Goal: Transaction & Acquisition: Purchase product/service

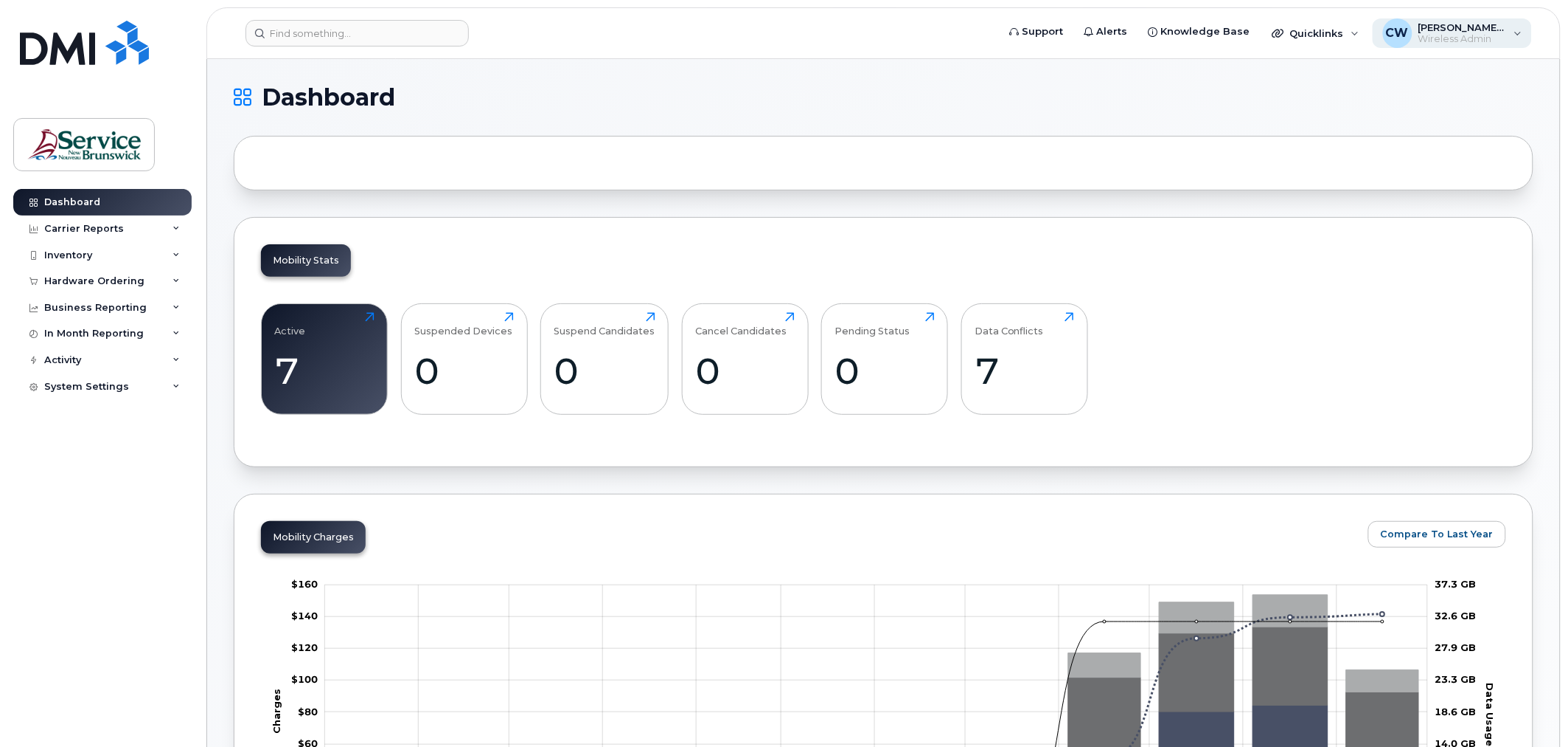
click at [1446, 34] on span "Wireless Admin" at bounding box center [1463, 39] width 88 height 12
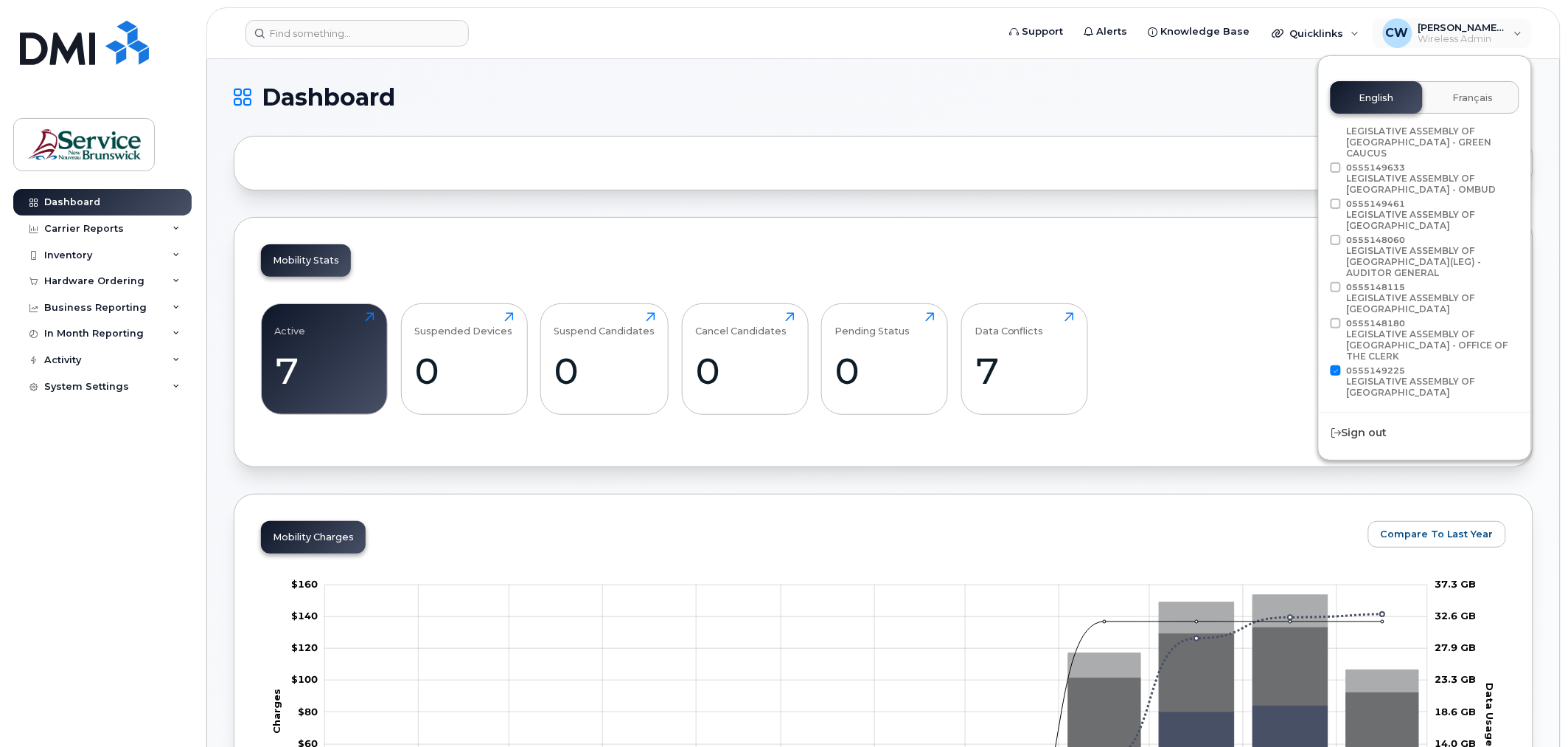
scroll to position [187, 0]
click at [1336, 360] on span at bounding box center [1335, 364] width 11 height 11
click at [1321, 360] on input "0555149225 LEGISLATIVE ASSEMBLY OF NEW BRUNSWICK" at bounding box center [1317, 363] width 8 height 8
checkbox input "false"
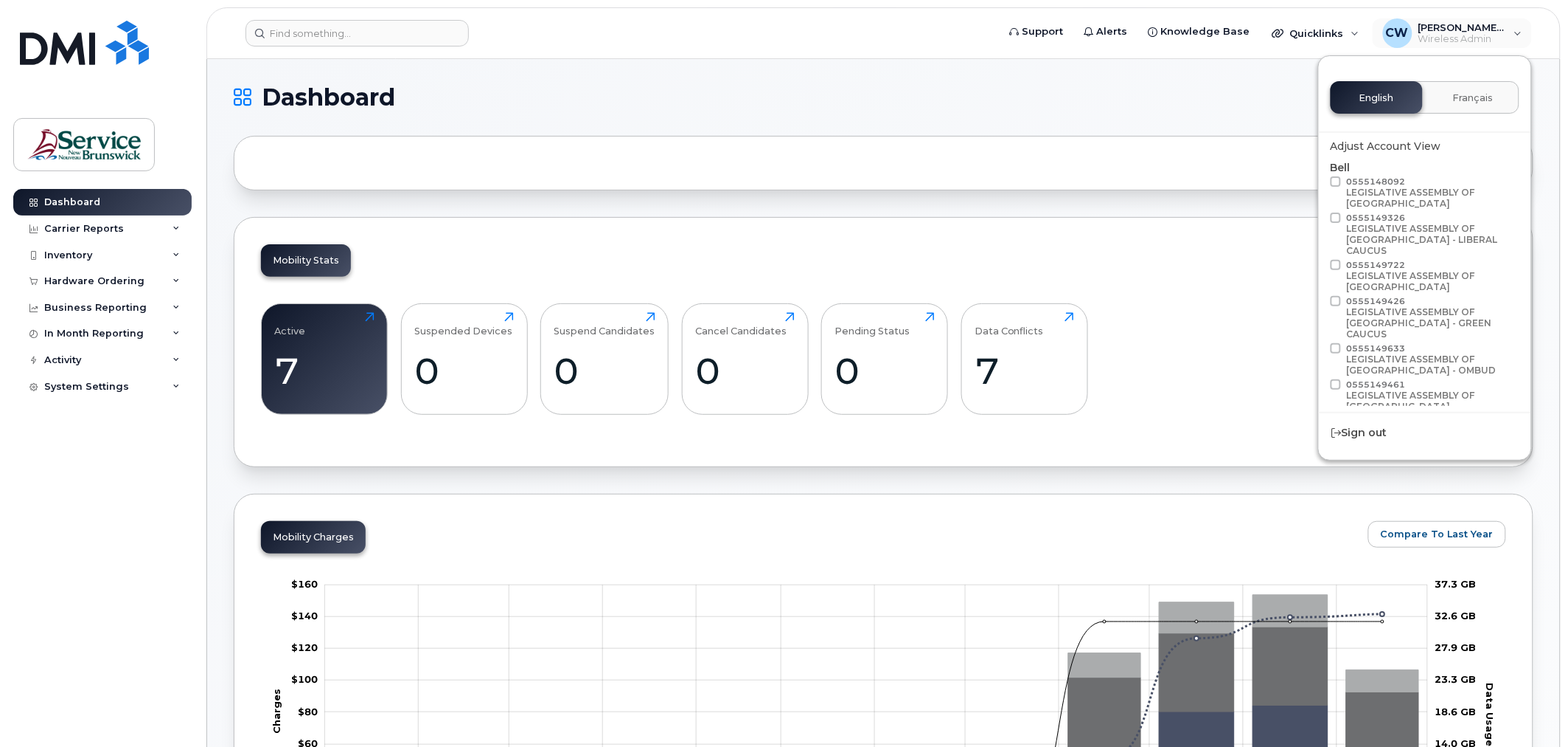
click at [1344, 178] on label "0555148092 LEGISLATIVE ASSEMBLY OF NEW BRUNSWICK" at bounding box center [1423, 193] width 184 height 36
click at [1321, 178] on input "0555148092 LEGISLATIVE ASSEMBLY OF NEW BRUNSWICK" at bounding box center [1317, 180] width 8 height 8
checkbox input "true"
click at [290, 163] on div at bounding box center [883, 162] width 1300 height 55
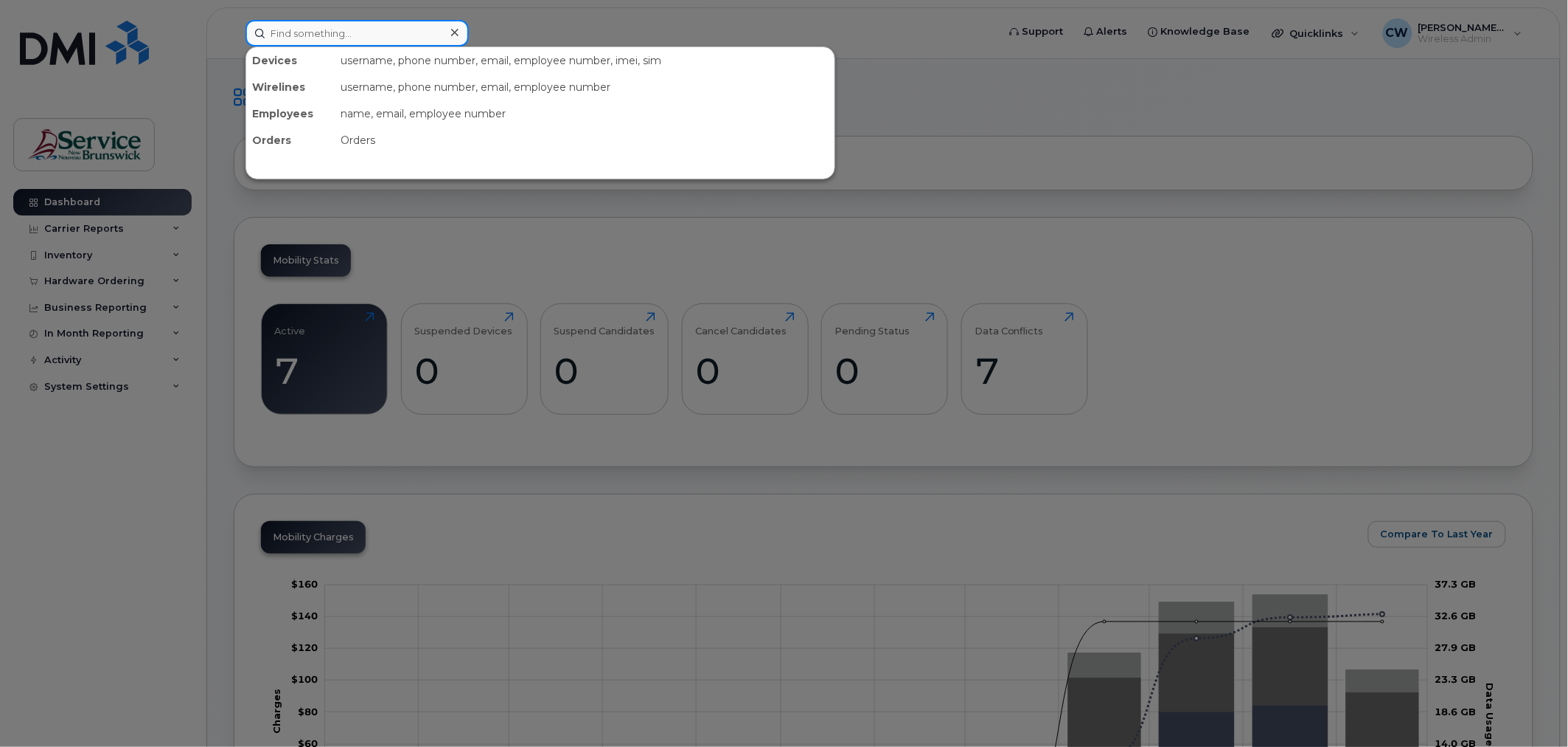
click at [299, 33] on input at bounding box center [357, 34] width 224 height 27
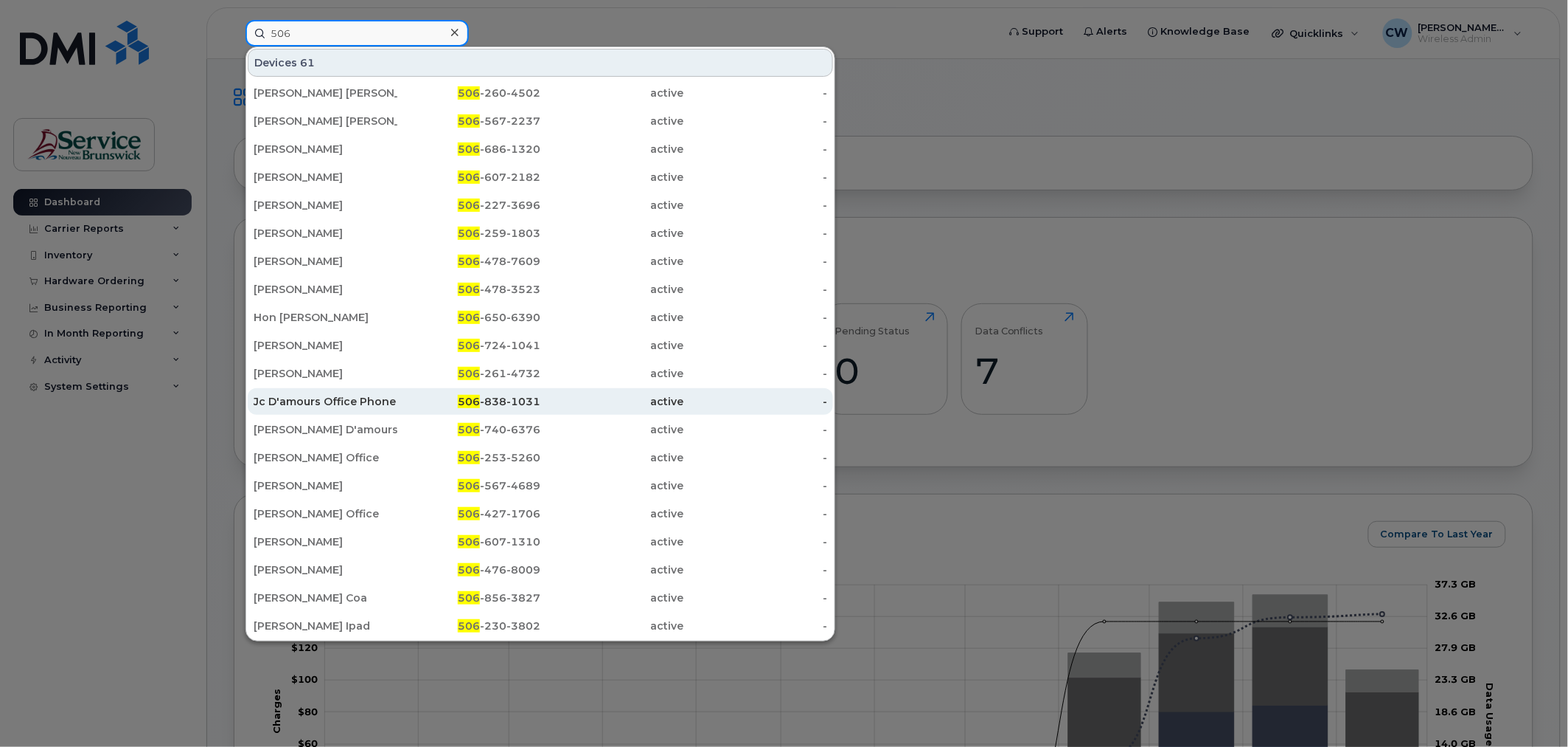
type input "506"
click at [459, 406] on div "506 -838-1031" at bounding box center [470, 401] width 144 height 14
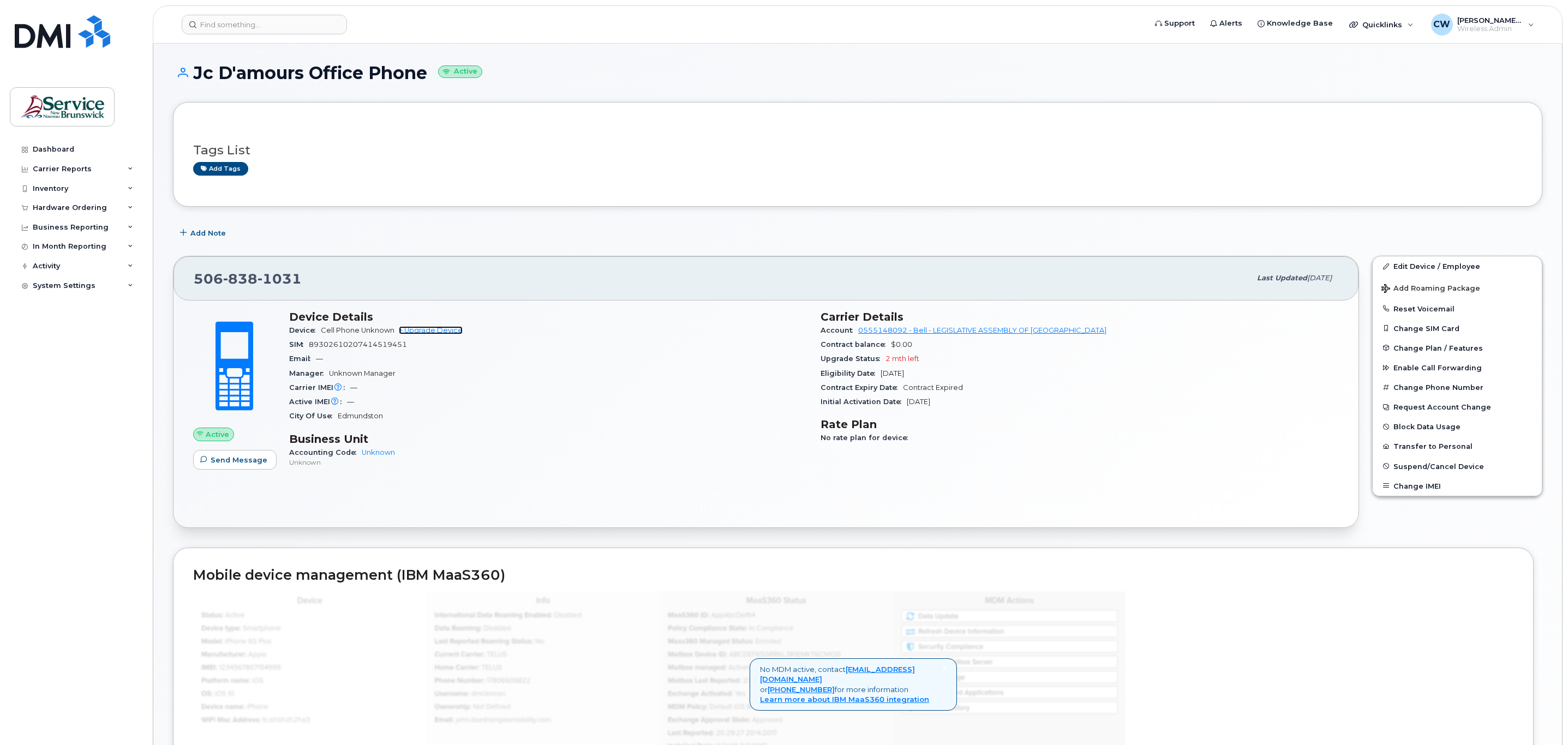
click at [444, 332] on link "+ Upgrade Device" at bounding box center [431, 331] width 64 height 9
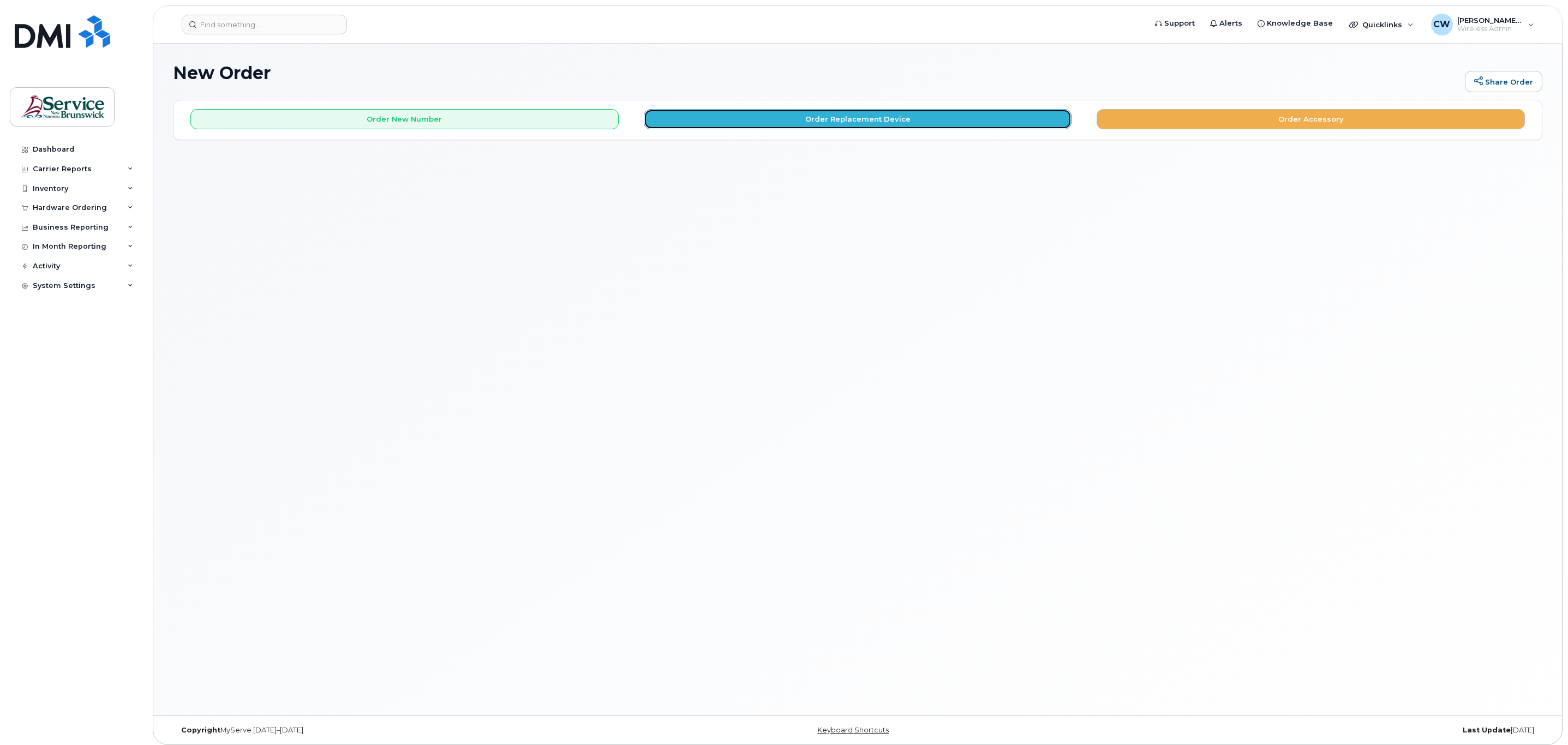
click at [838, 119] on button "Order Replacement Device" at bounding box center [858, 119] width 428 height 20
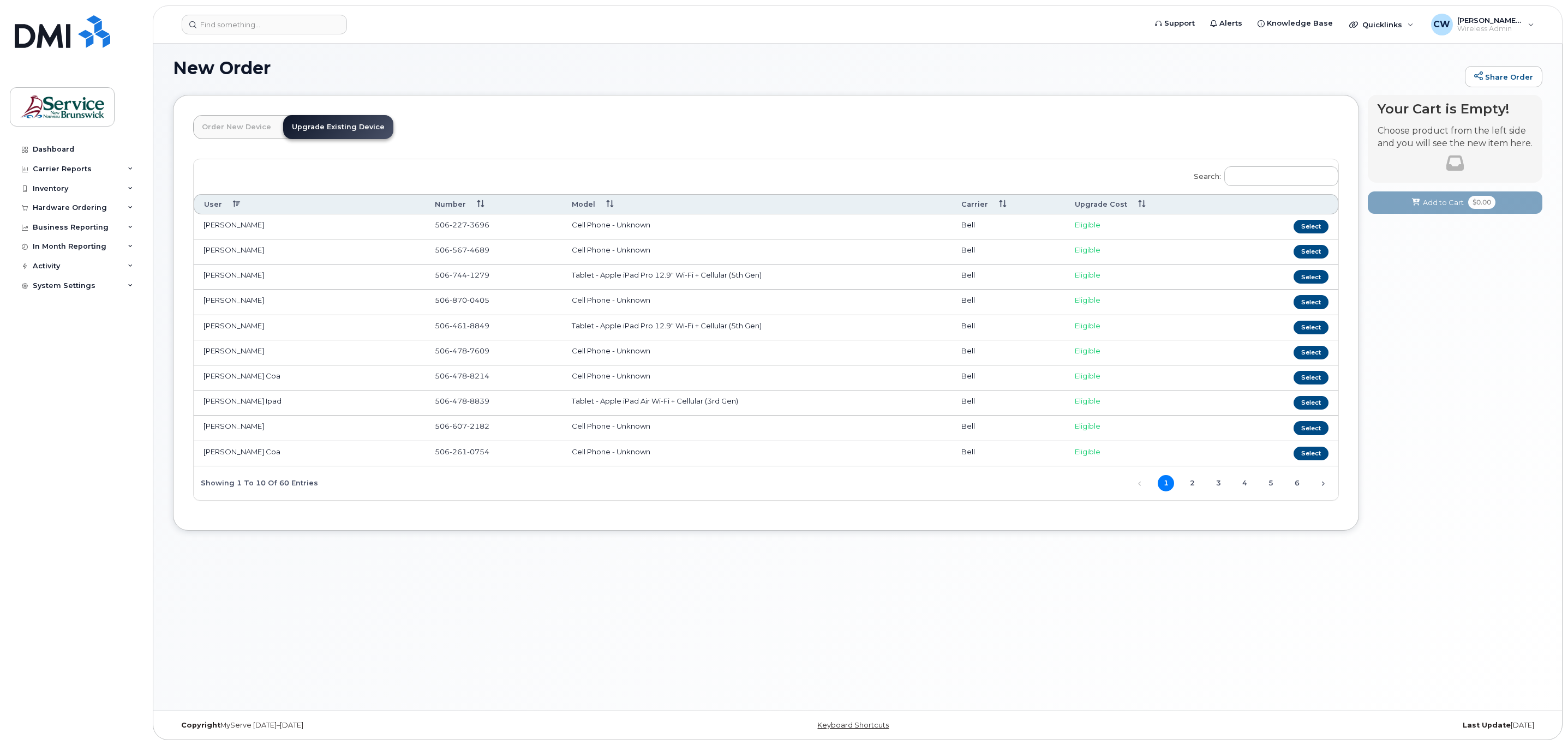
scroll to position [6, 0]
click at [1196, 491] on link "2" at bounding box center [1191, 483] width 16 height 16
click at [1218, 491] on link "3" at bounding box center [1218, 483] width 16 height 16
click at [267, 250] on td "Jc D'amours Office Phone" at bounding box center [308, 251] width 231 height 25
click at [1308, 252] on button "Select" at bounding box center [1311, 251] width 35 height 14
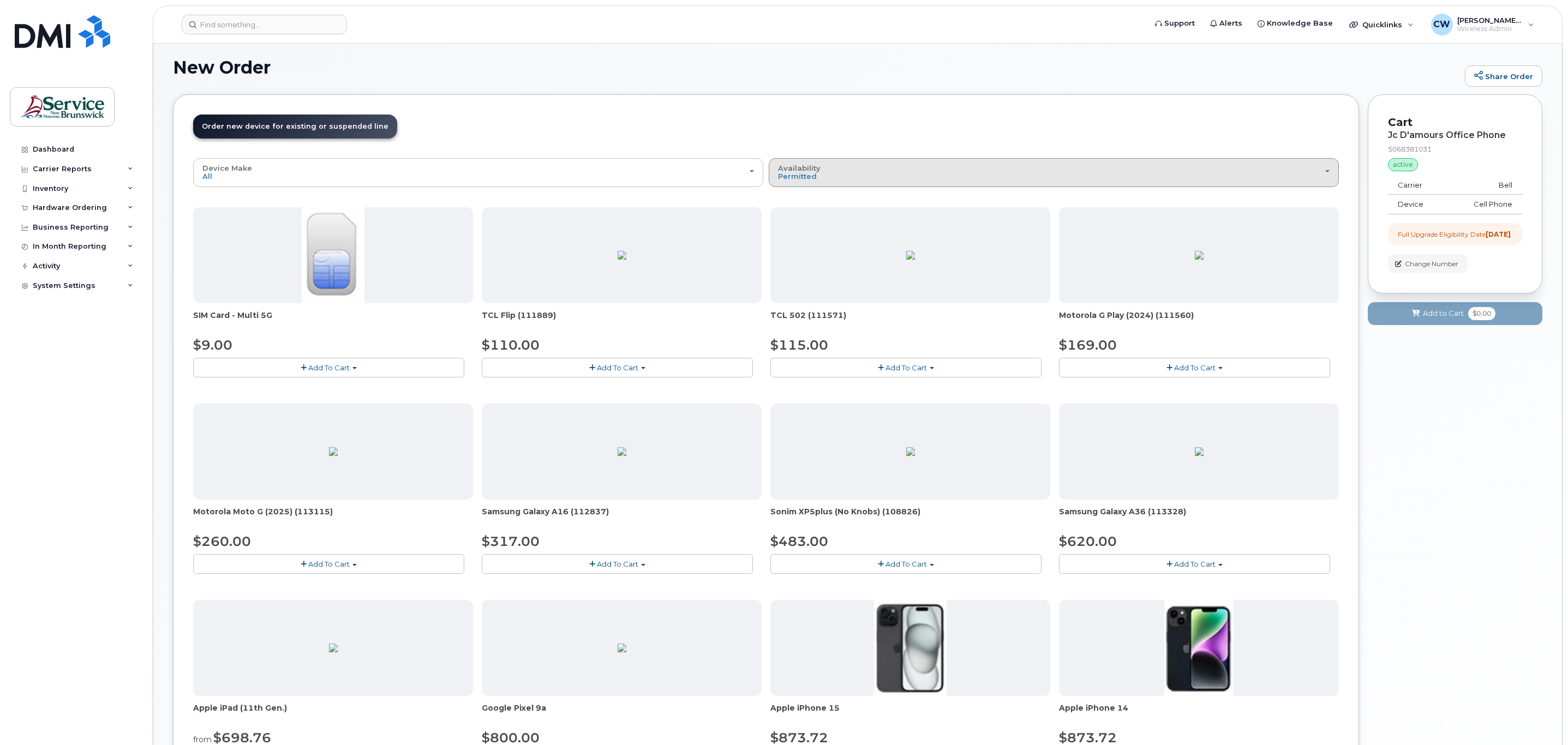
click at [884, 173] on div "Availability Permitted All" at bounding box center [1053, 173] width 552 height 17
click at [788, 220] on label "All" at bounding box center [783, 216] width 23 height 13
click at [0, 0] on input "All" at bounding box center [0, 0] width 0 height 0
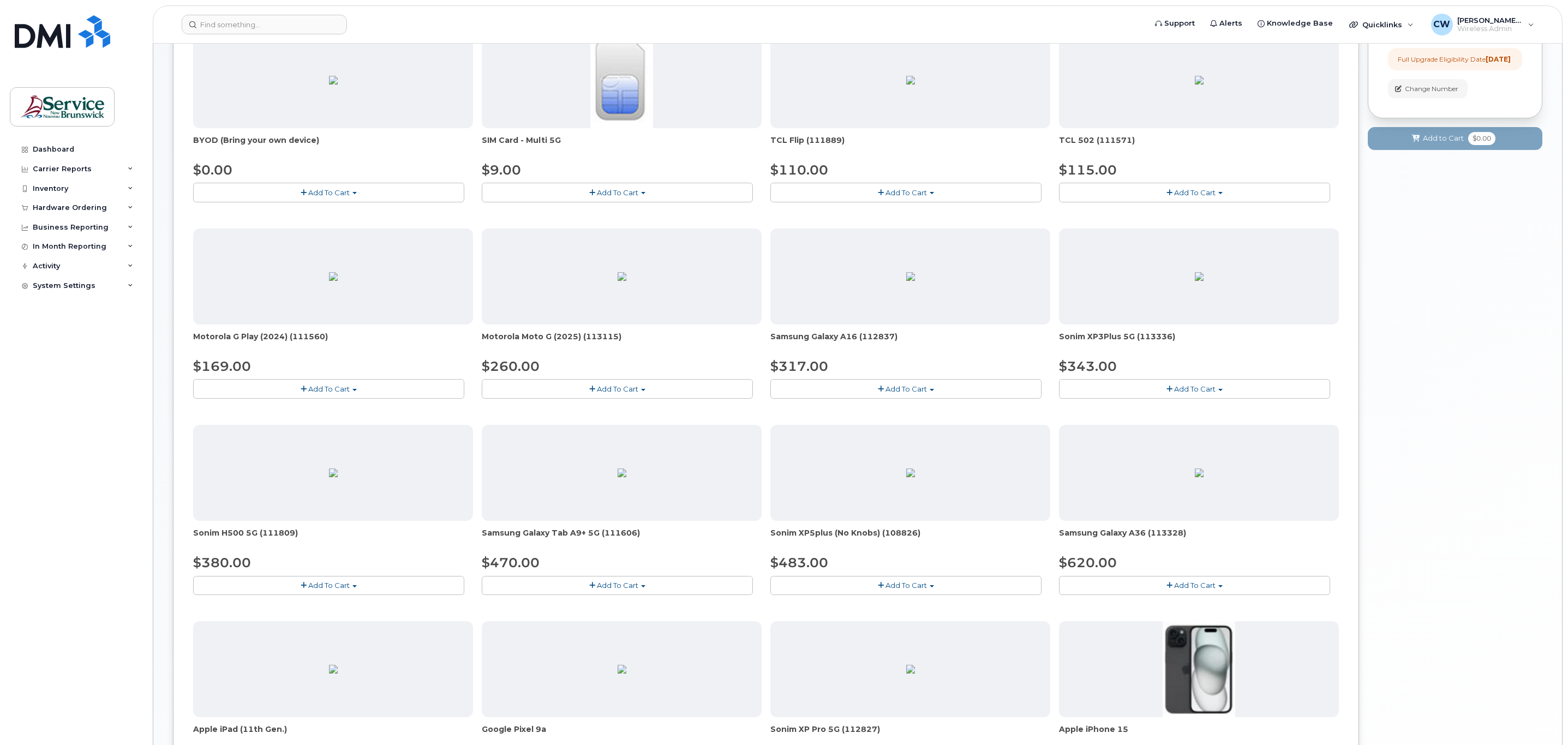
scroll to position [0, 0]
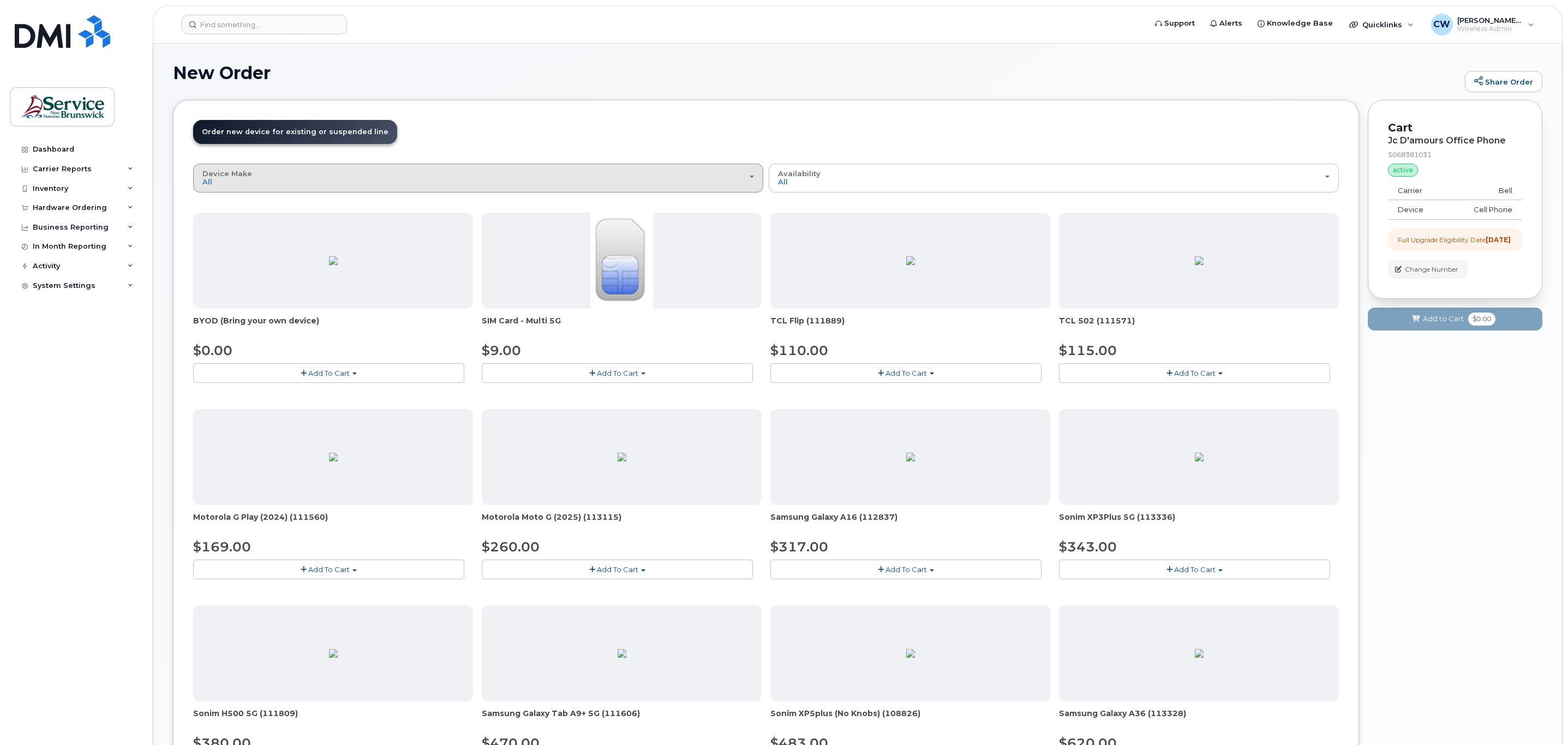
click at [280, 189] on button "Device Make All Aircard Android Cell Phone iPhone Tablet" at bounding box center [478, 178] width 570 height 28
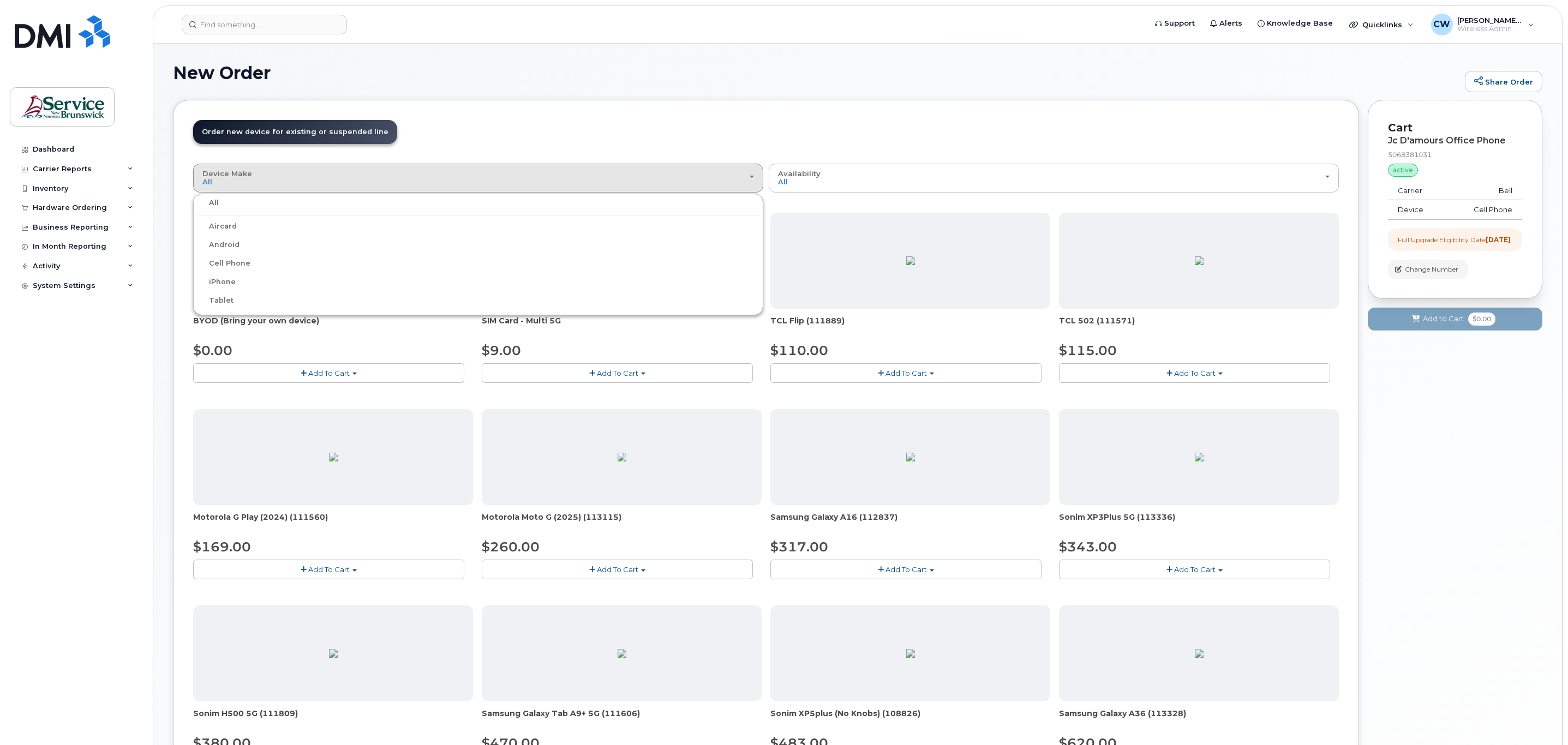
click at [231, 284] on label "iPhone" at bounding box center [216, 282] width 40 height 13
click at [0, 0] on input "iPhone" at bounding box center [0, 0] width 0 height 0
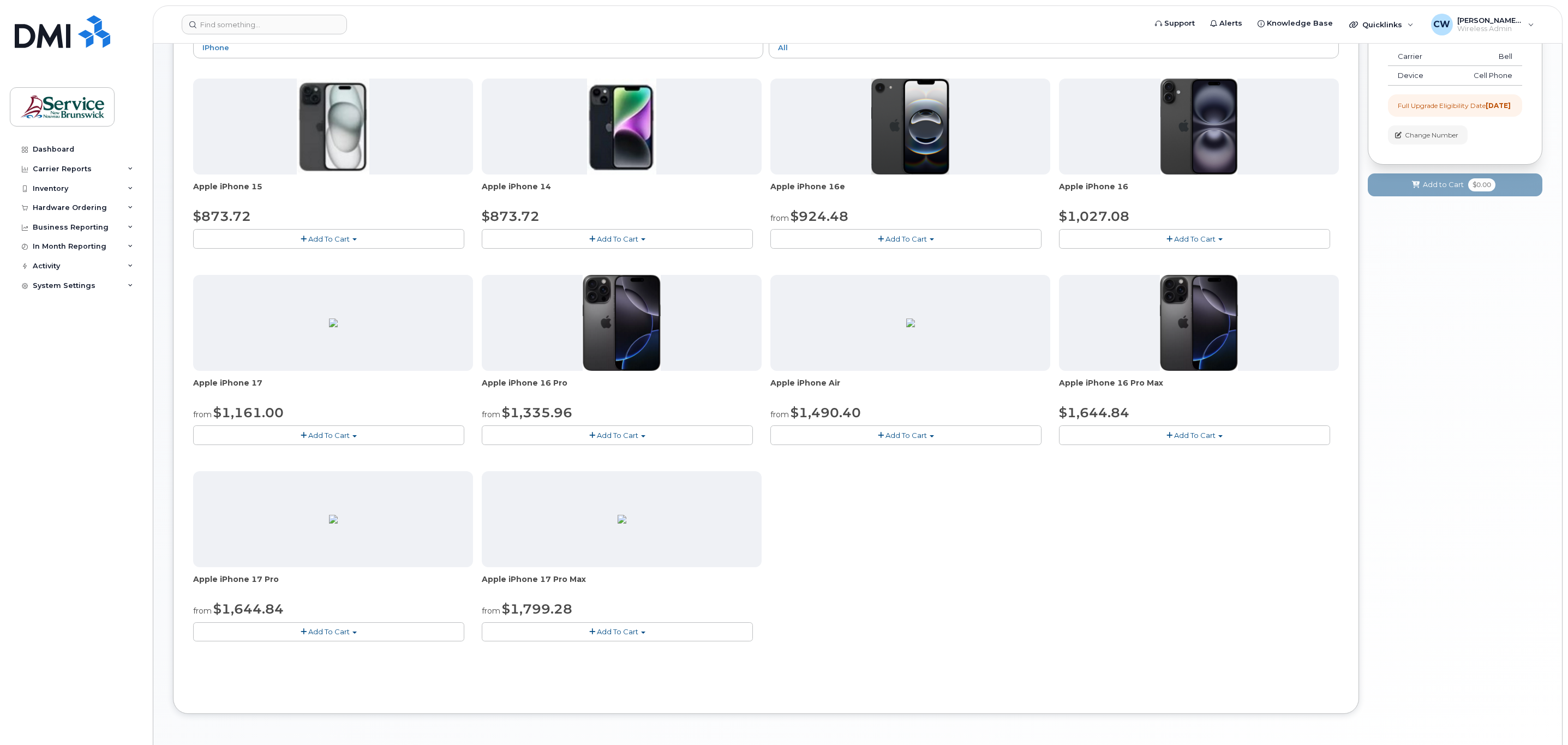
scroll to position [164, 0]
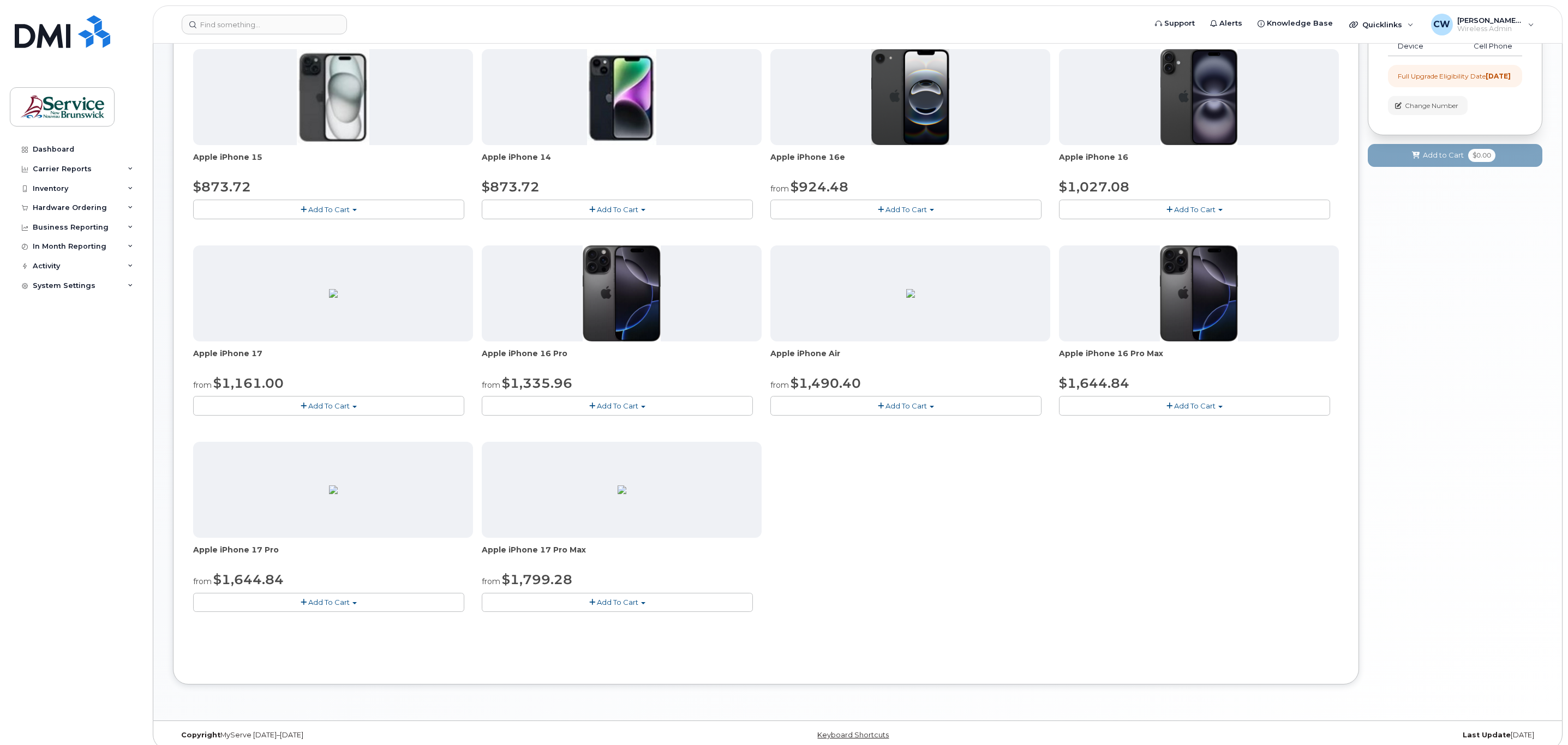
click at [621, 606] on span "Add To Cart" at bounding box center [618, 602] width 41 height 9
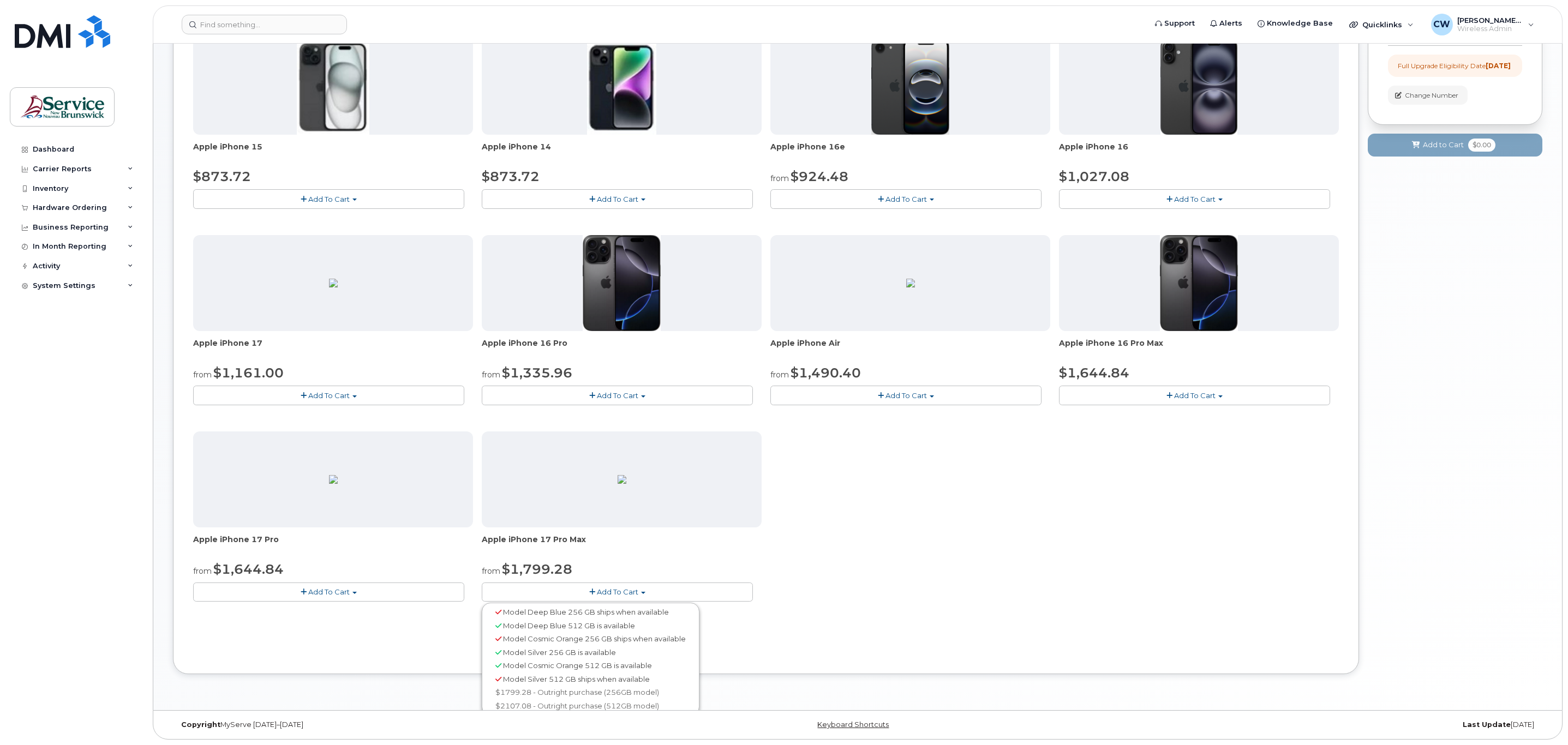
scroll to position [177, 0]
click at [544, 689] on link "$1799.28 - Outright purchase (256GB model)" at bounding box center [591, 692] width 213 height 14
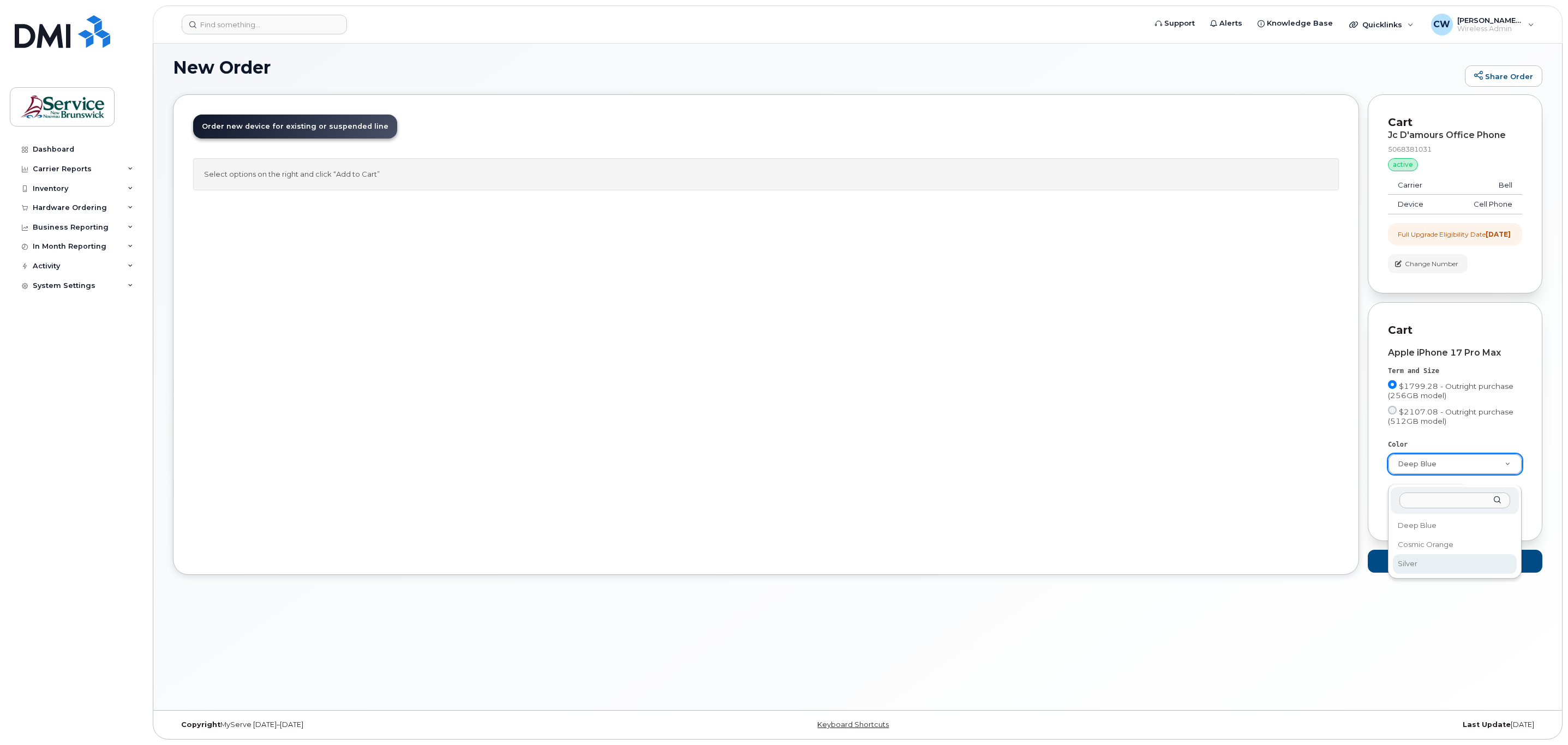
select select "Silver"
click at [1445, 567] on span "Add to Cart" at bounding box center [1436, 561] width 41 height 11
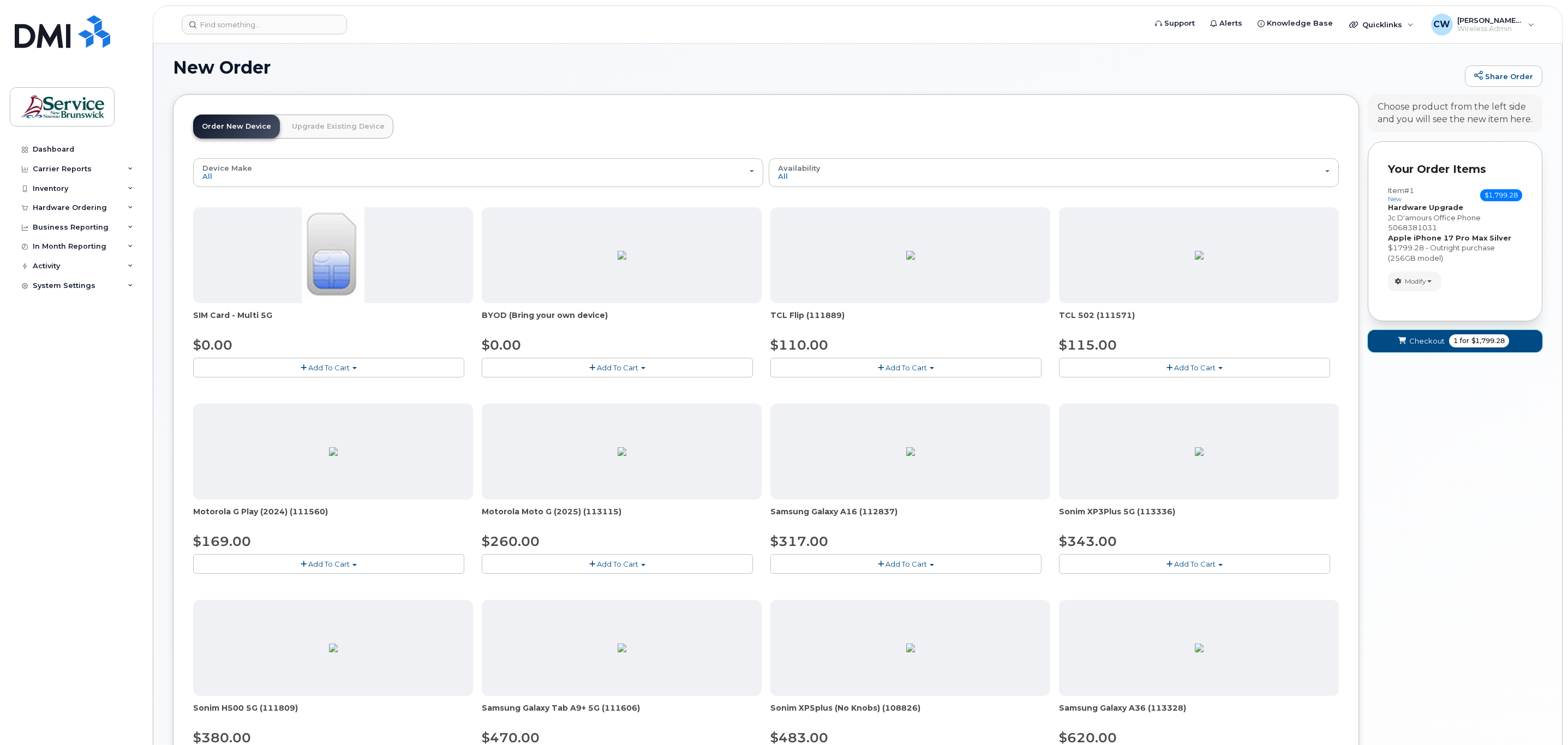
click at [1423, 341] on span "Checkout" at bounding box center [1427, 341] width 36 height 11
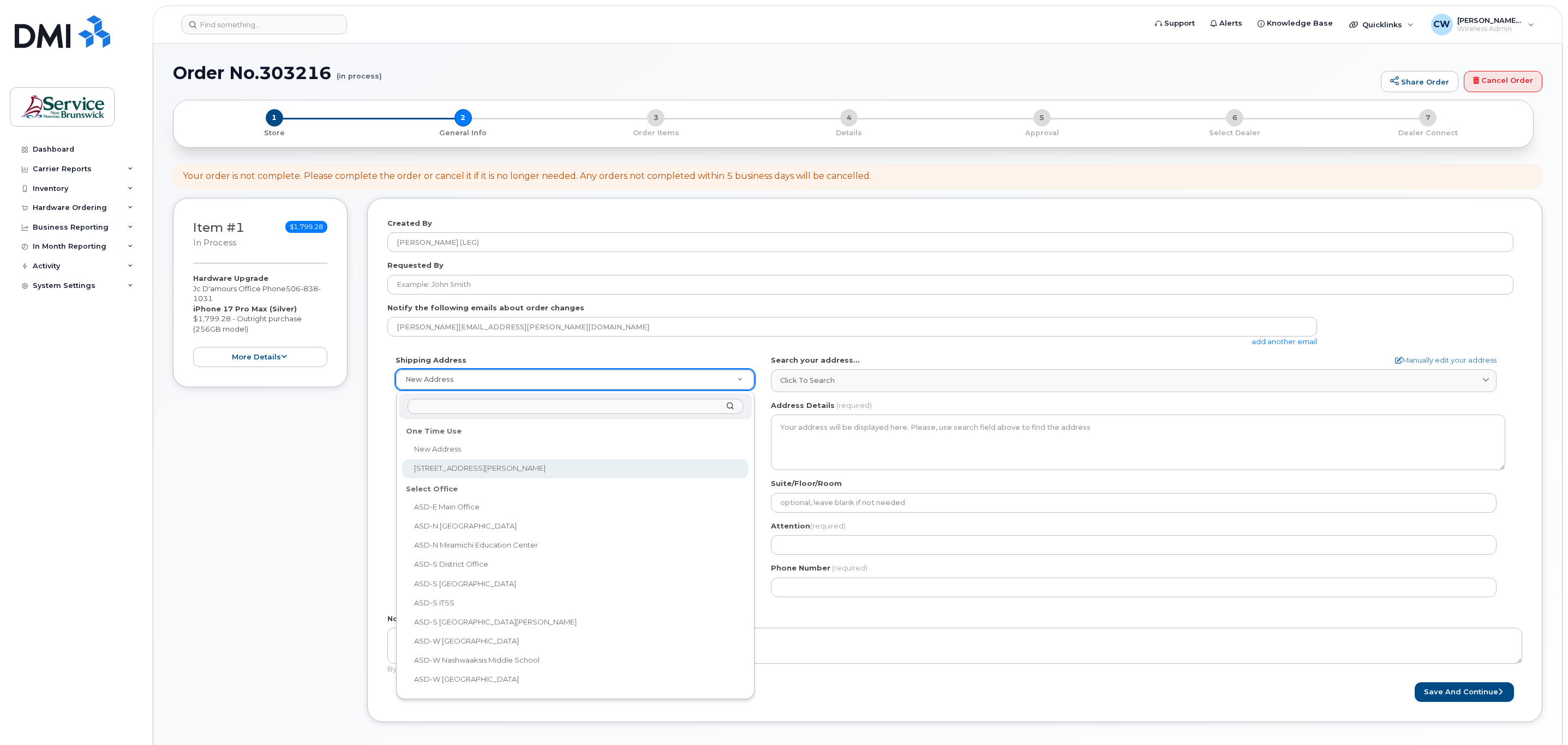
select select "96 Secretary Lane"
type input "96 Secretary Lane"
type input "Fredericton"
type input "E3B 1C5"
type input "[PERSON_NAME]"
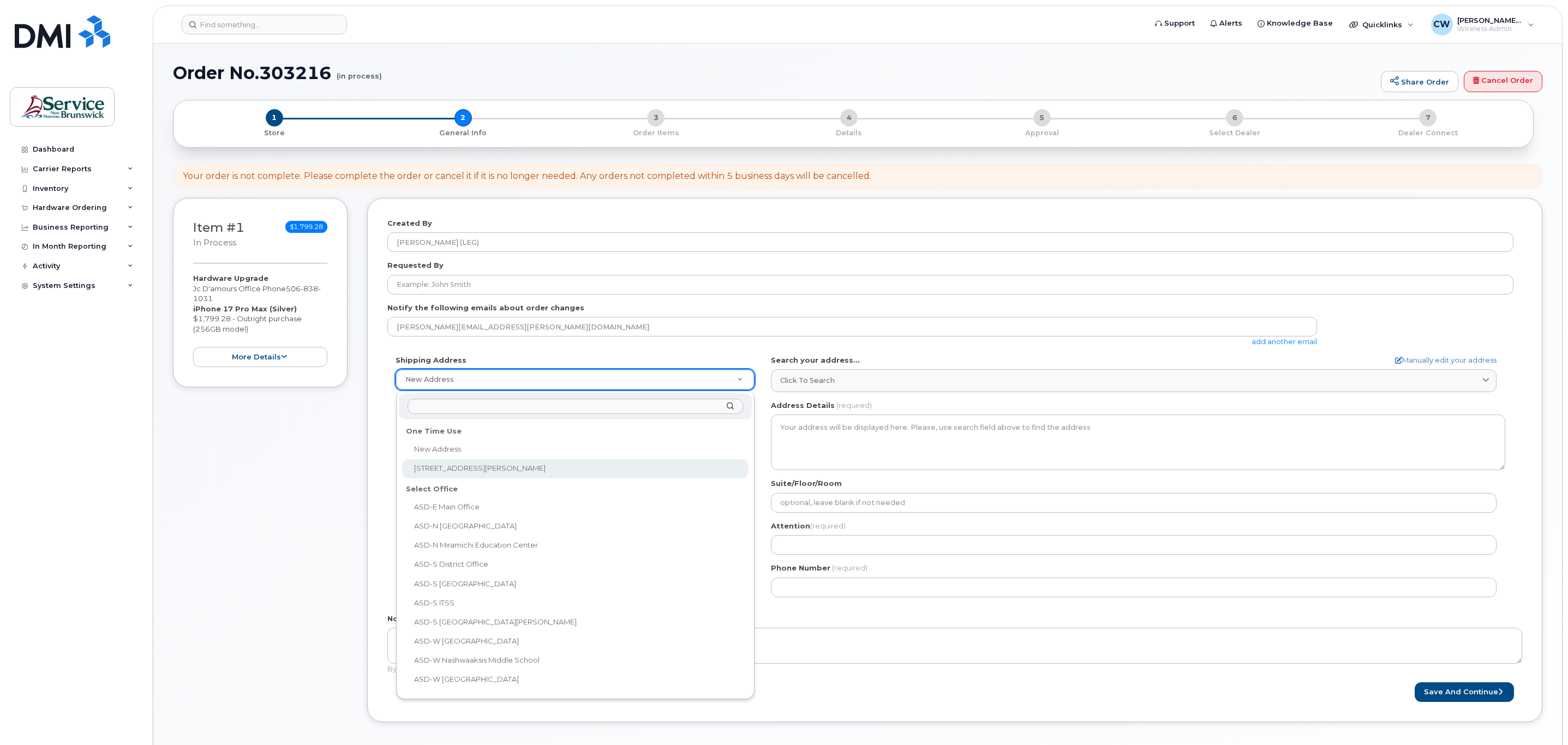
type input "5064538965"
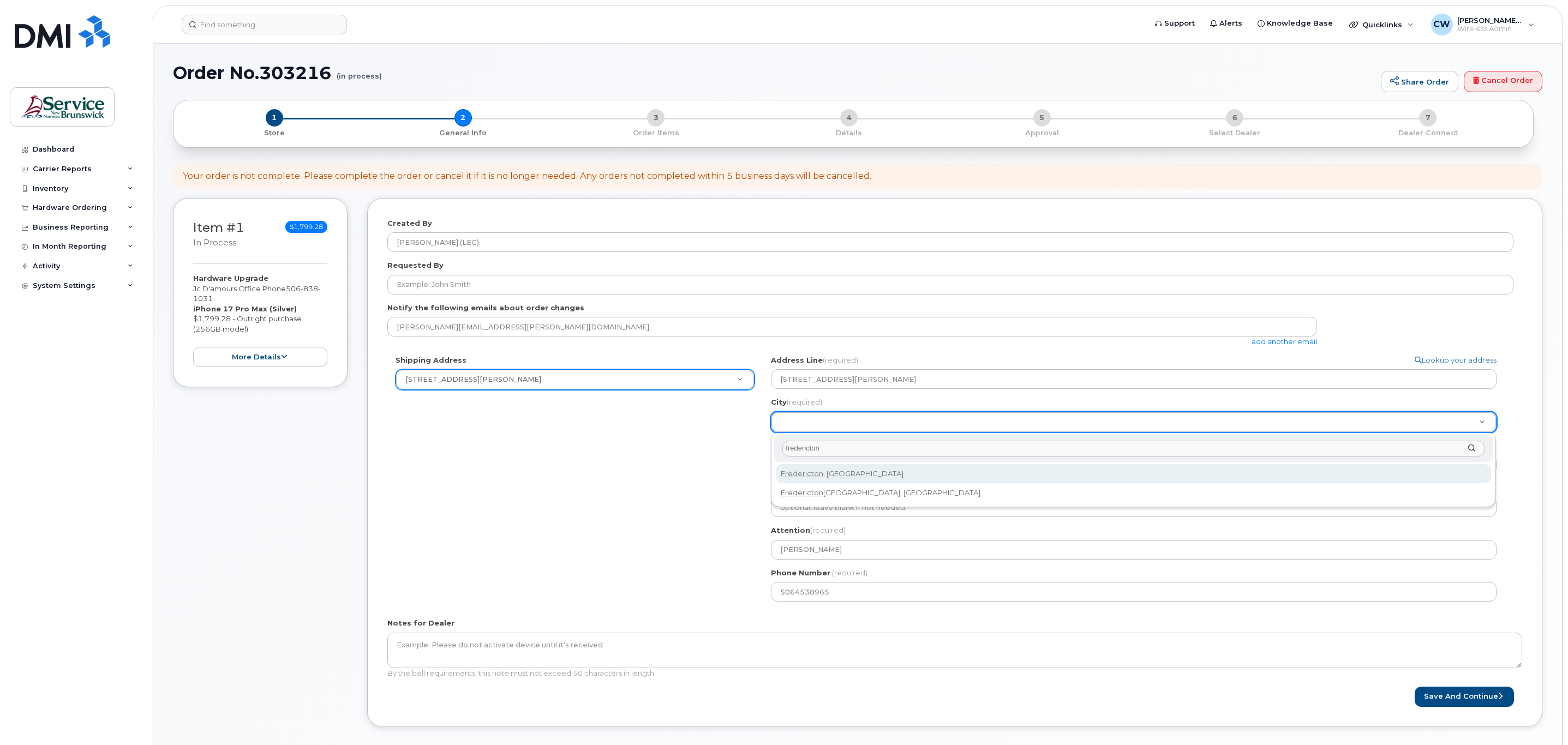
type input "fredericton"
select select
type input "1578"
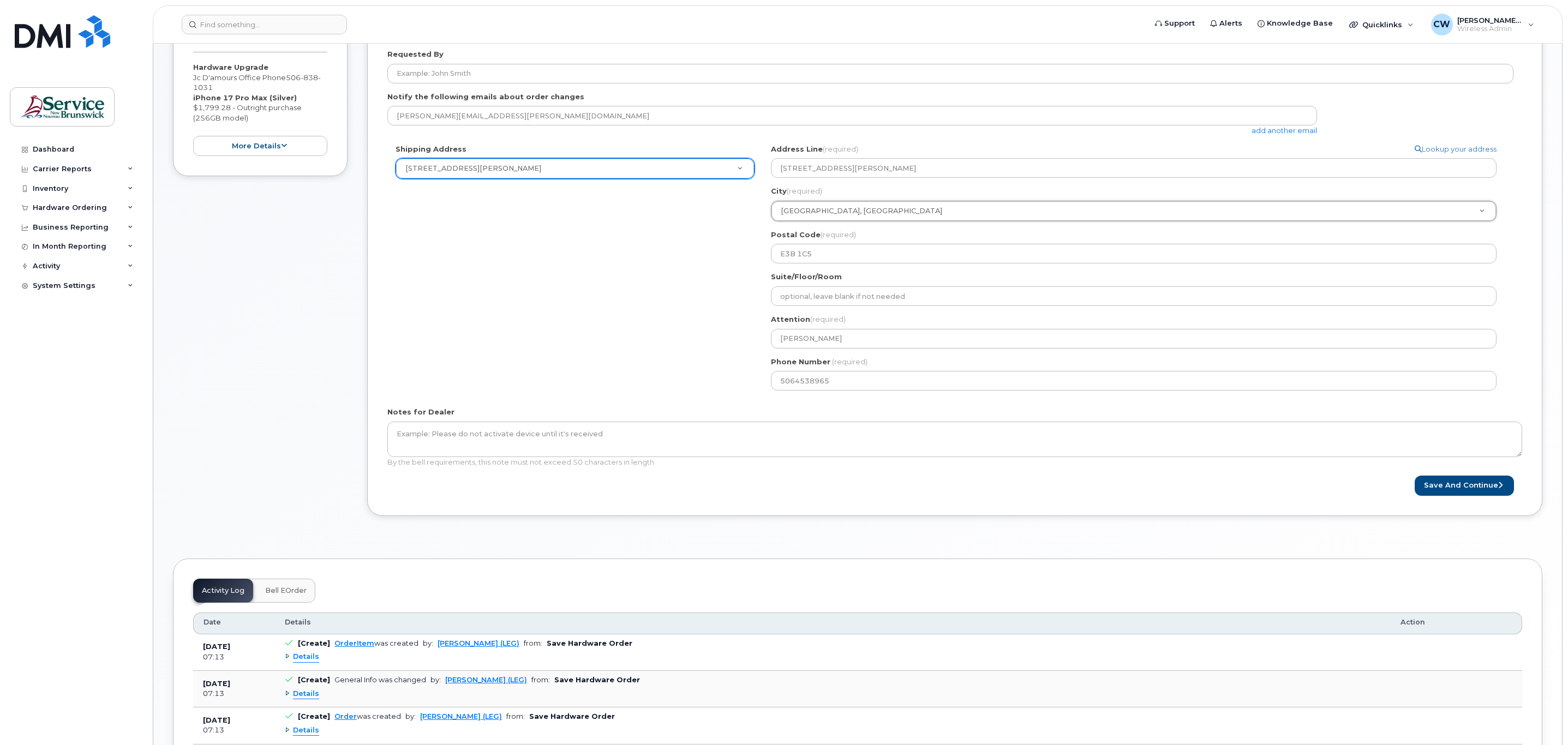
scroll to position [245, 0]
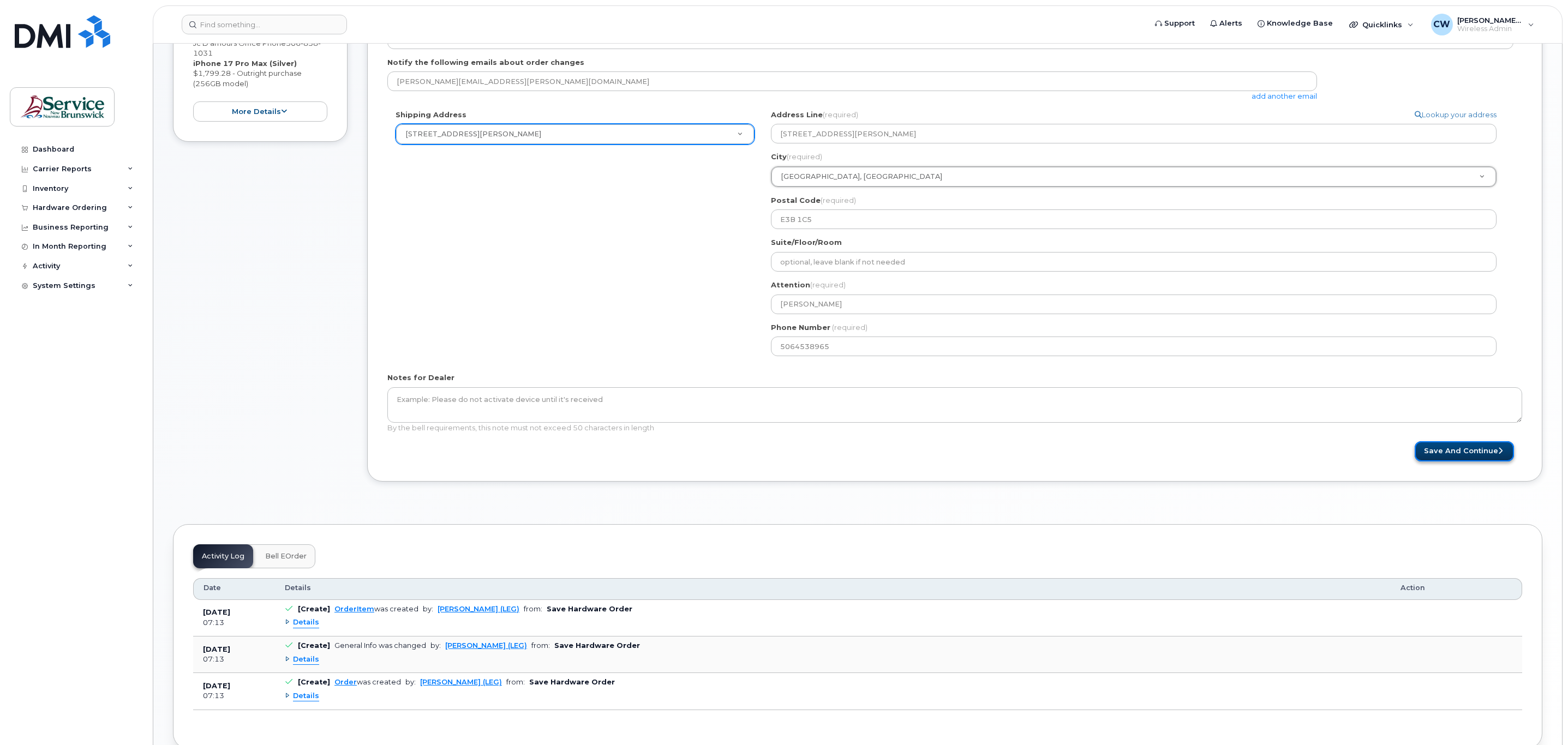
click at [1461, 456] on button "Save and Continue" at bounding box center [1464, 451] width 100 height 20
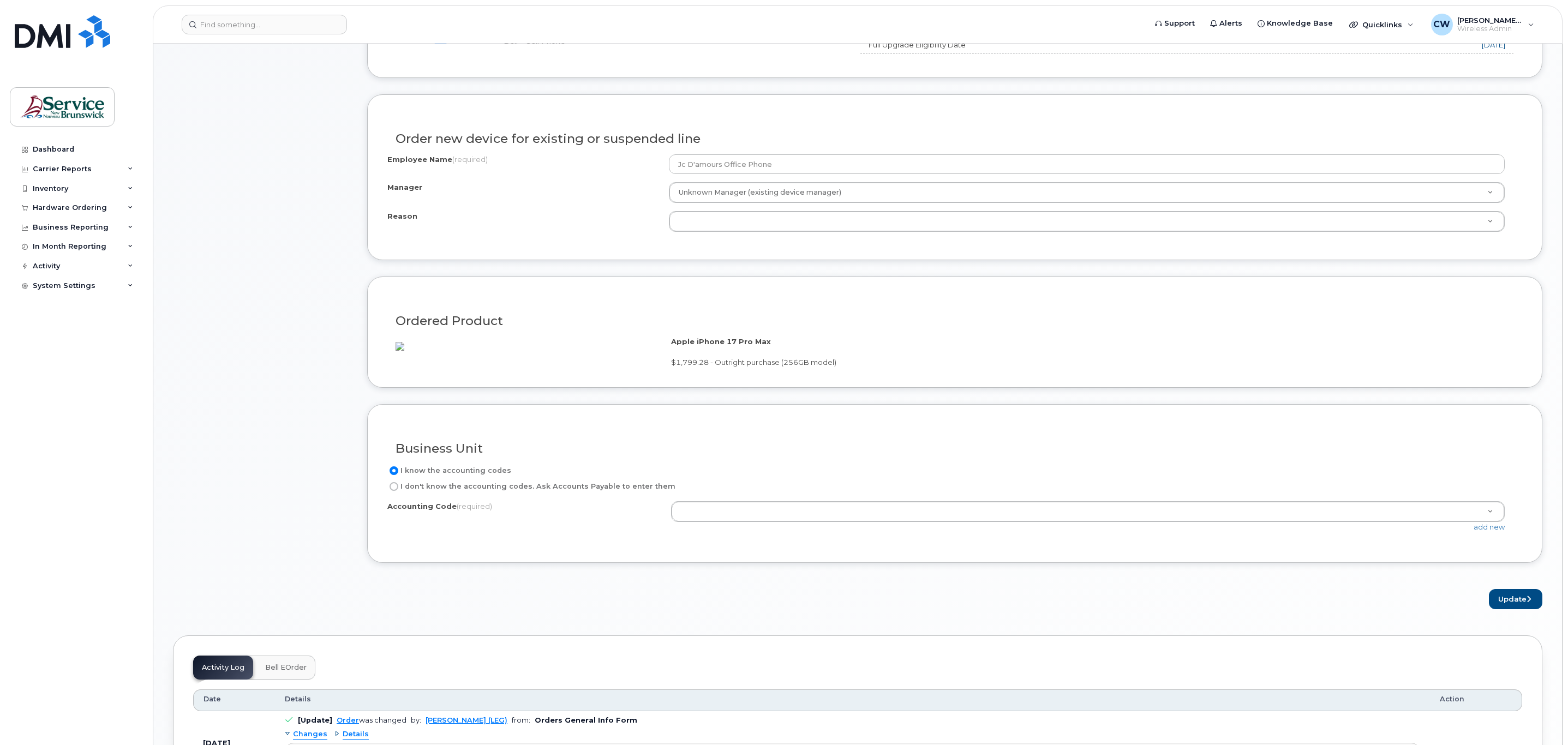
scroll to position [491, 0]
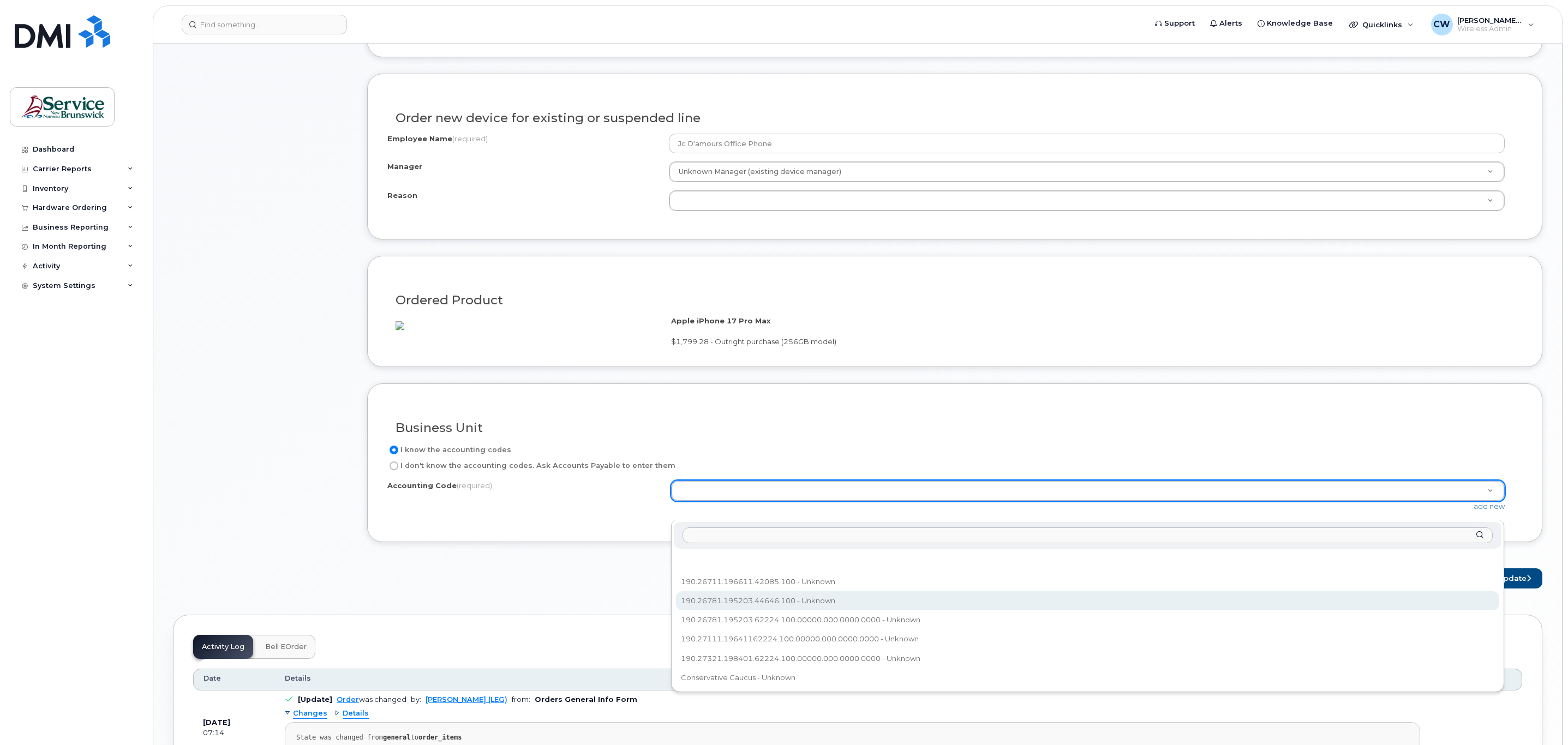
select select "190.26781.195203.44646.100"
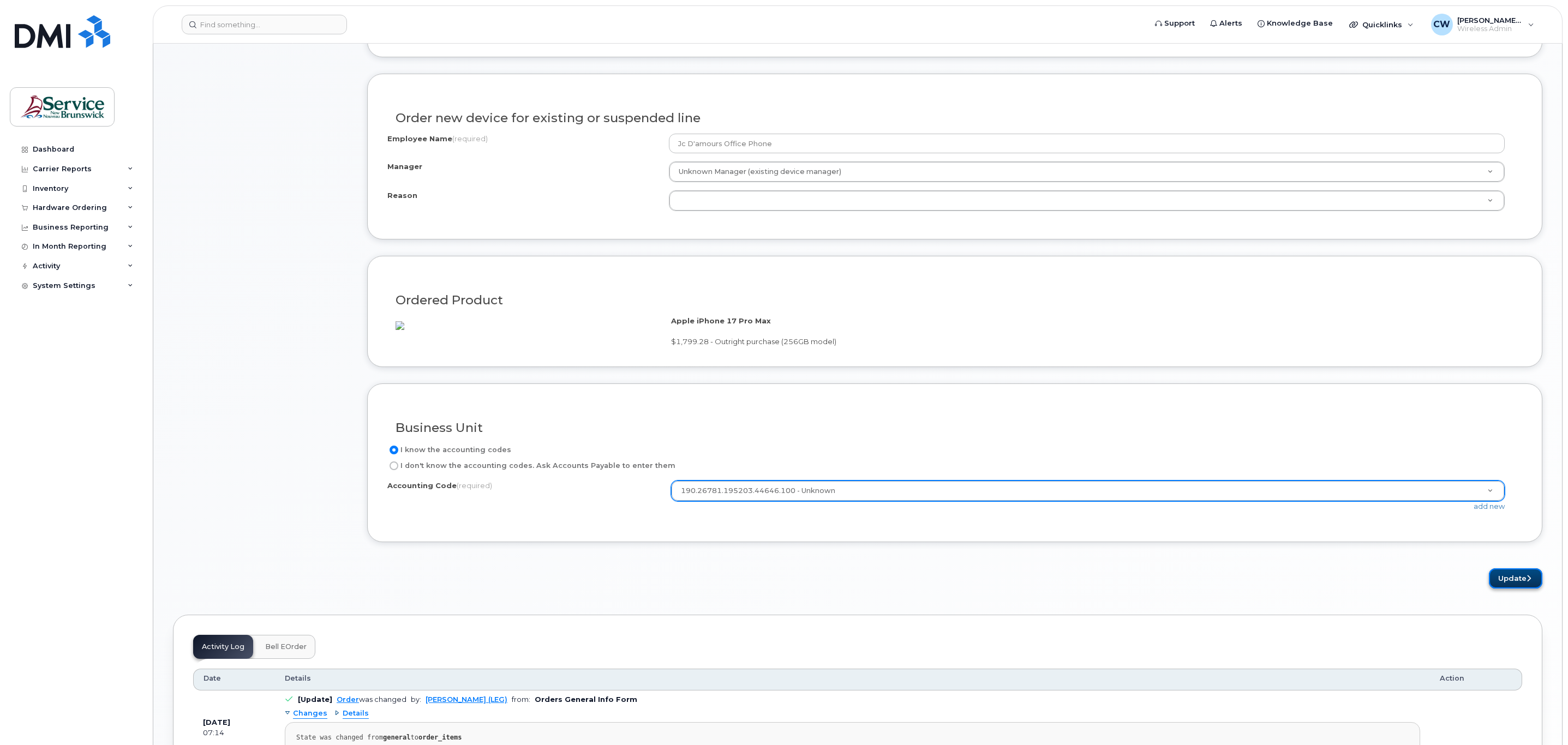
click at [1505, 589] on button "Update" at bounding box center [1515, 579] width 53 height 20
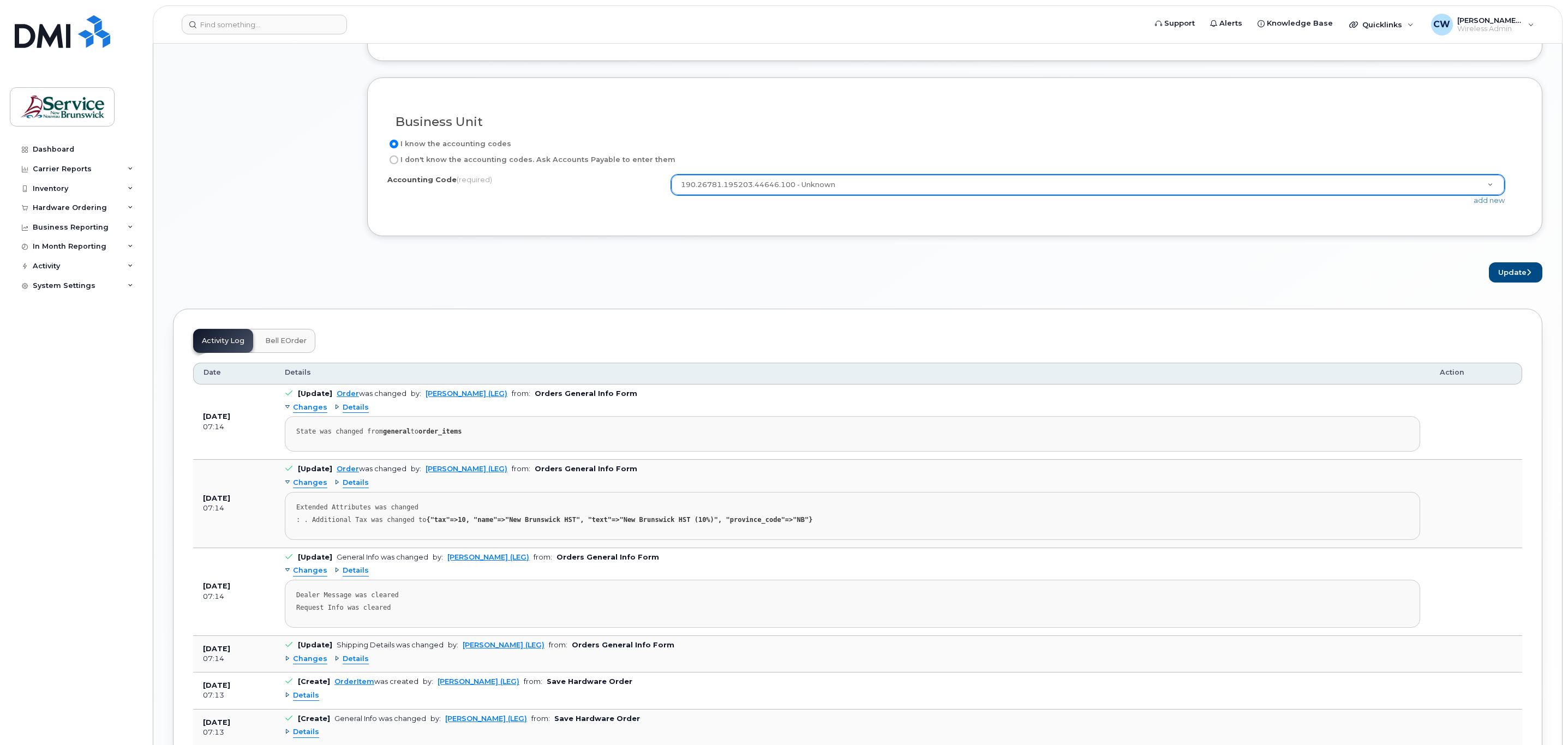
scroll to position [818, 0]
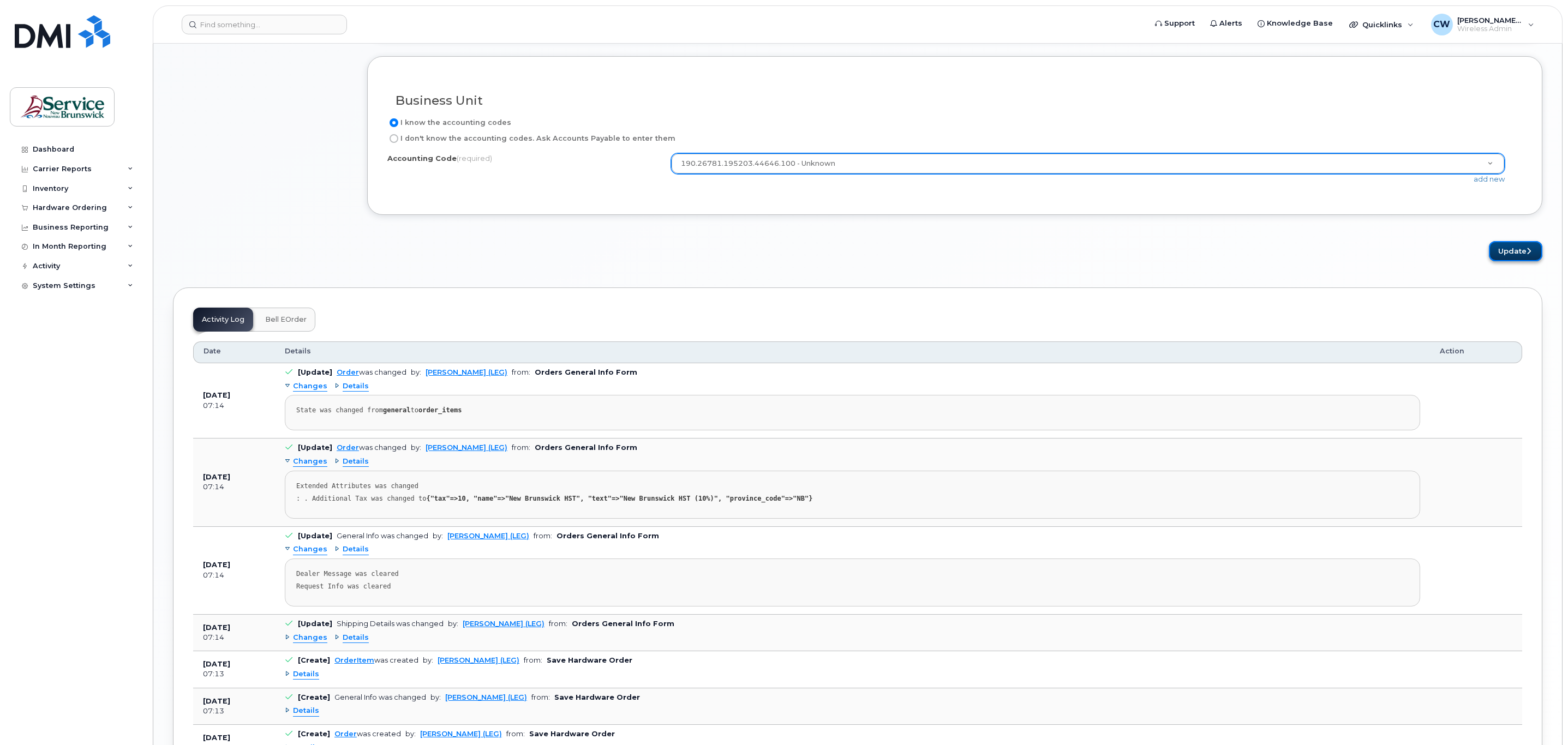
click at [1493, 262] on button "Update" at bounding box center [1515, 251] width 53 height 20
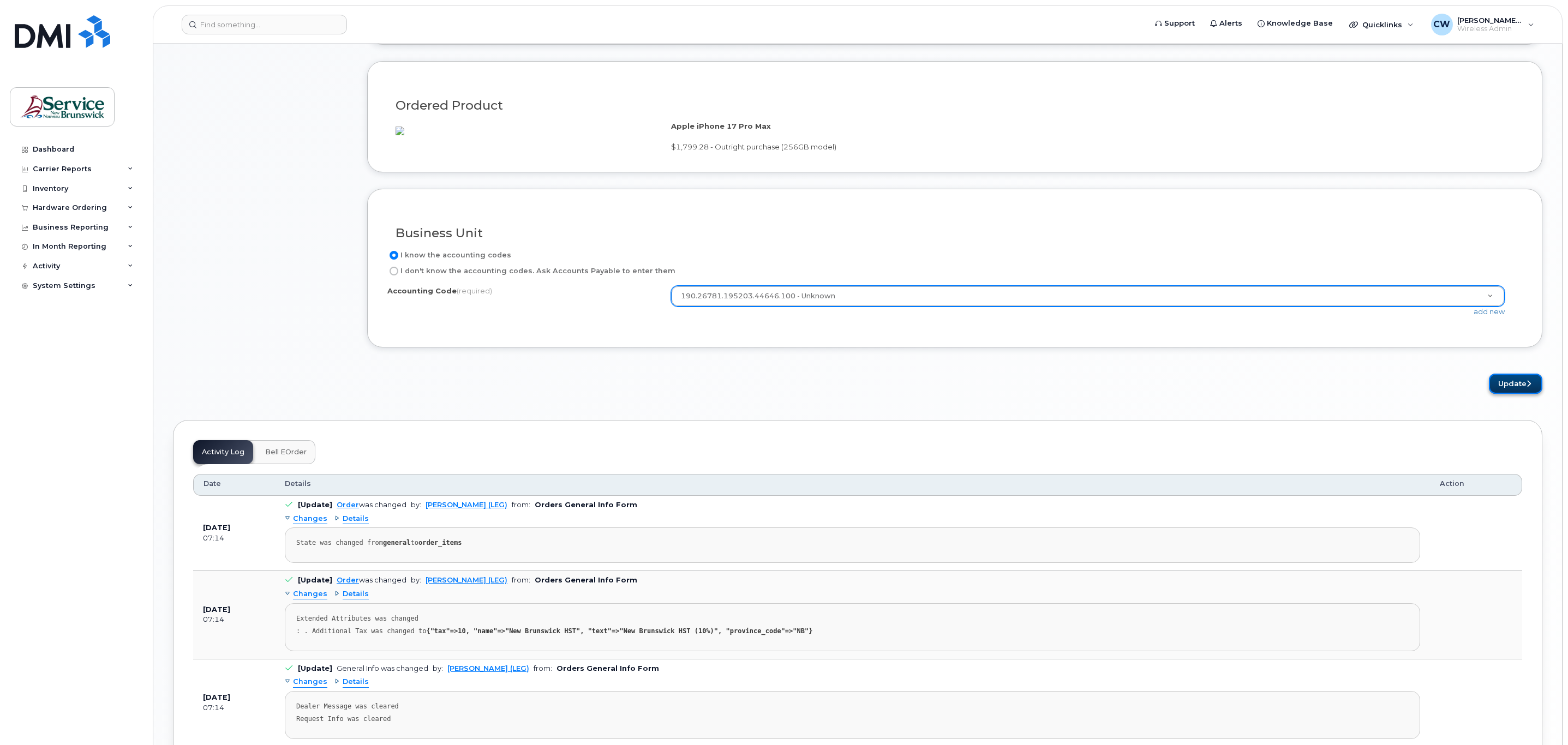
click at [1527, 387] on icon "submit" at bounding box center [1528, 384] width 4 height 7
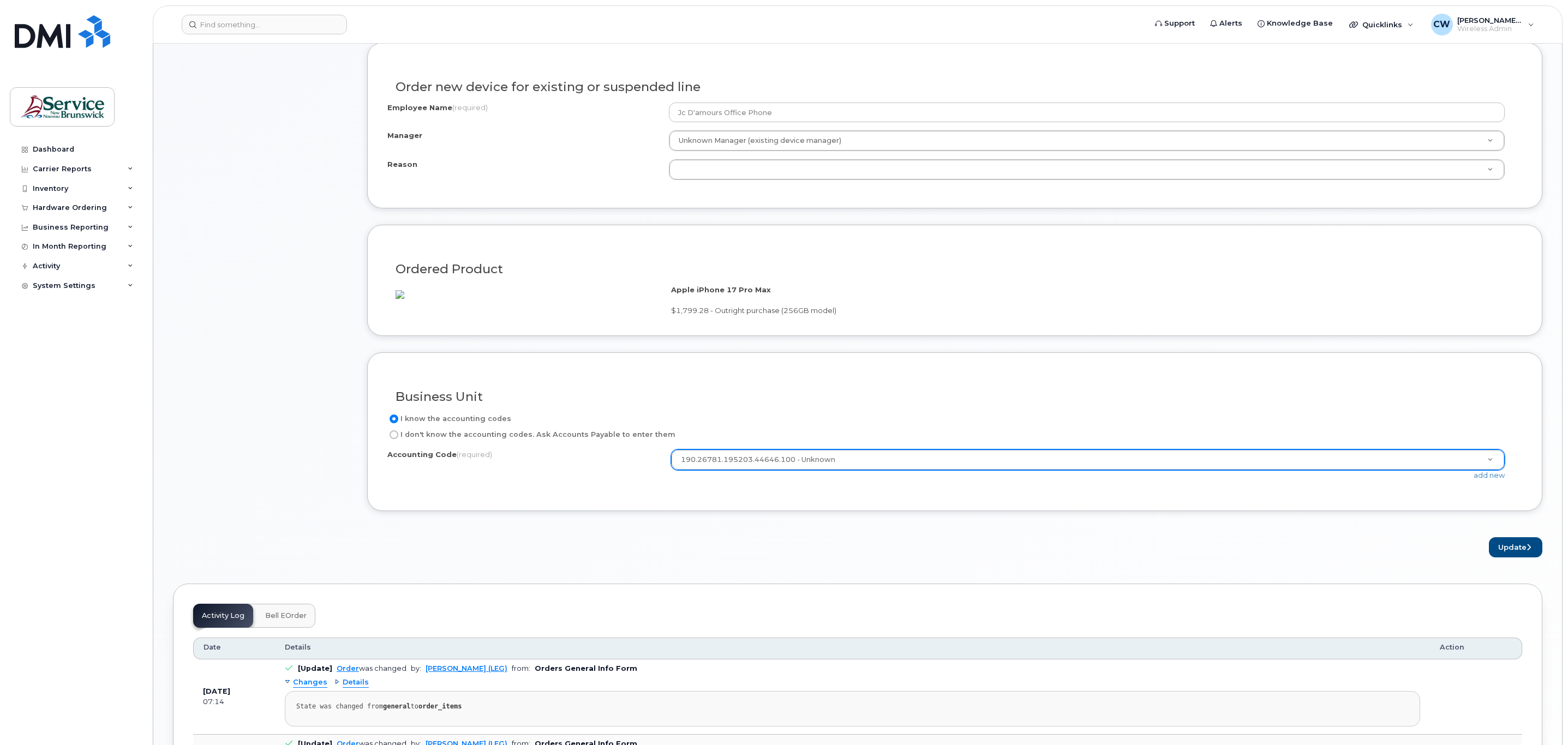
scroll to position [440, 0]
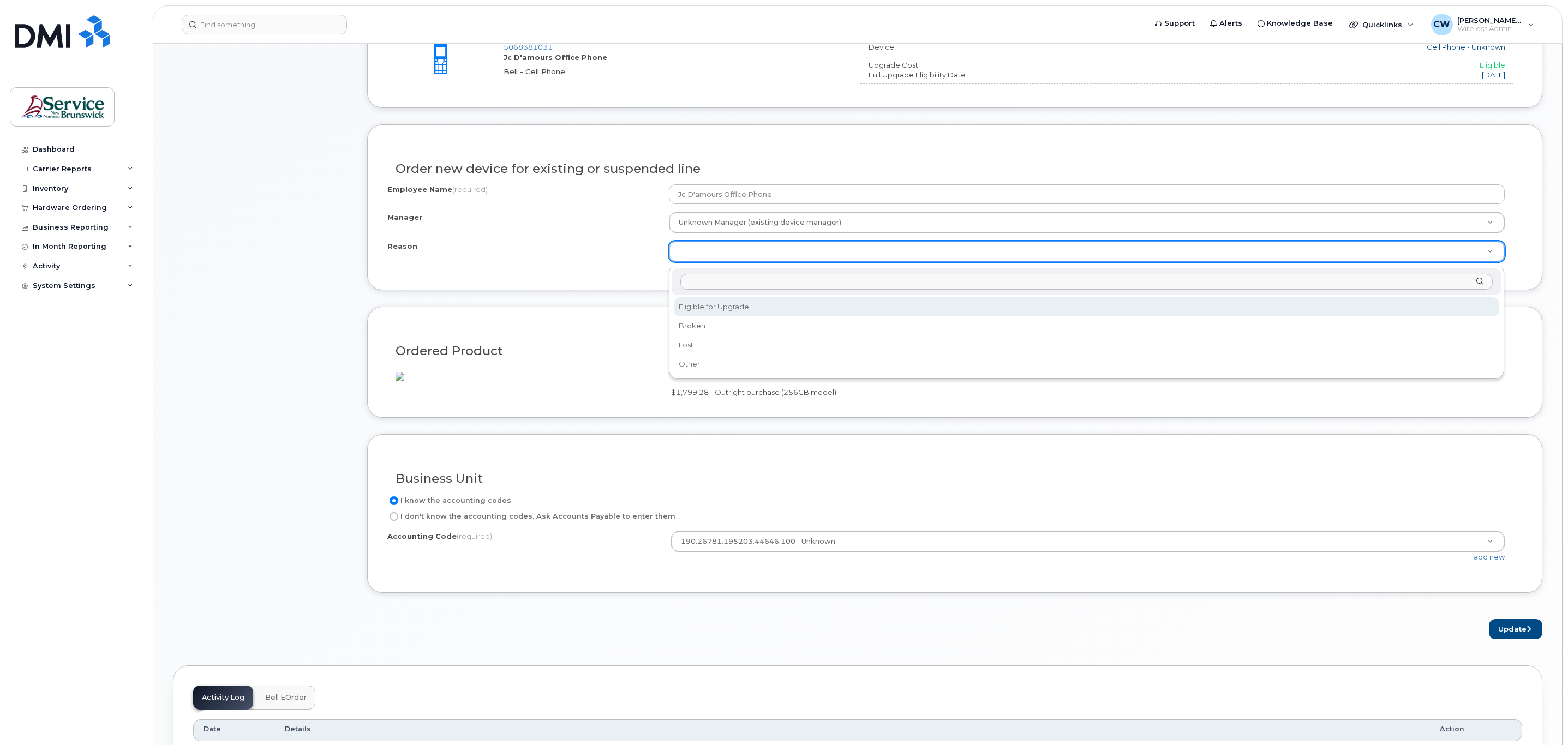
select select "eligible_for_upgrade"
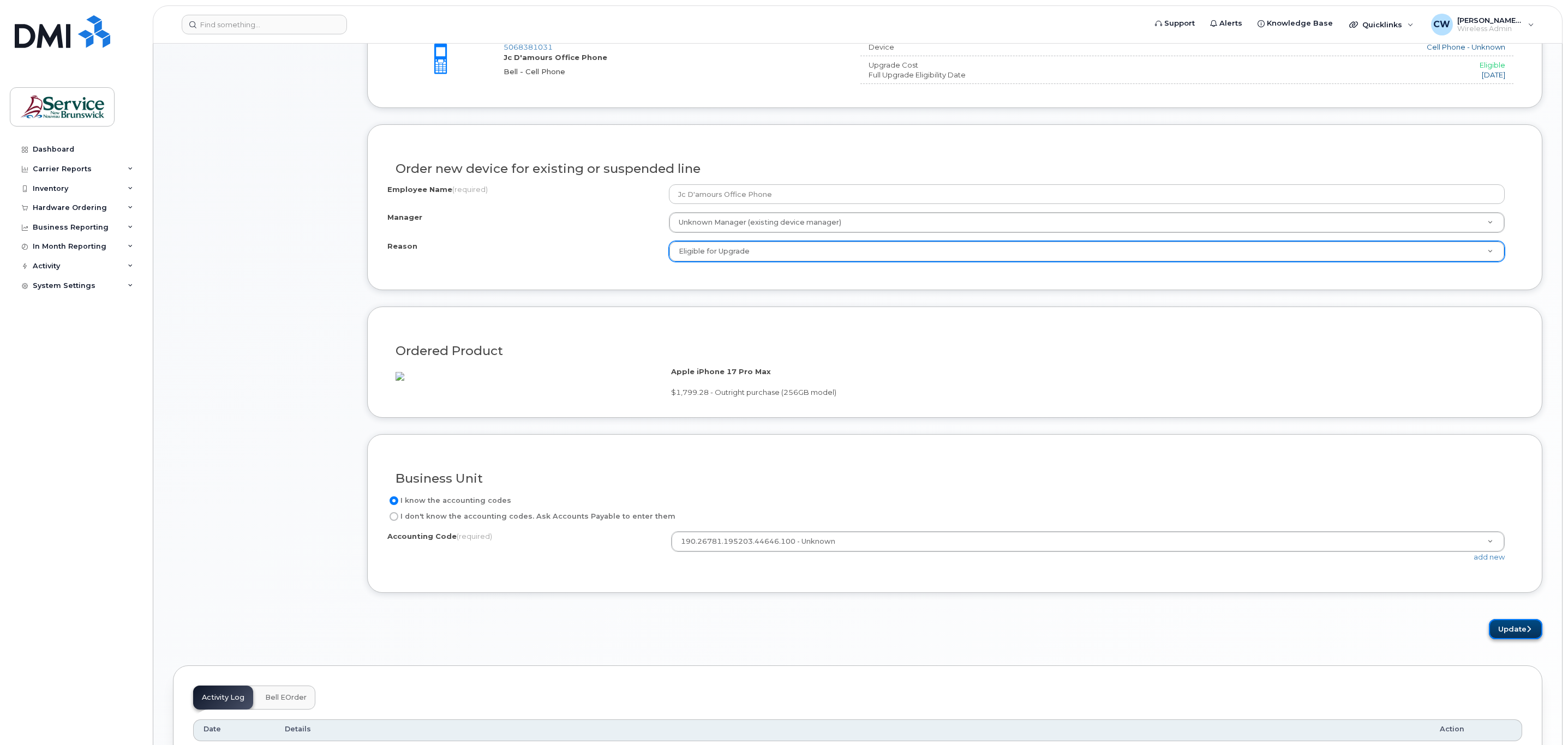
click at [1503, 640] on button "Update" at bounding box center [1515, 629] width 53 height 20
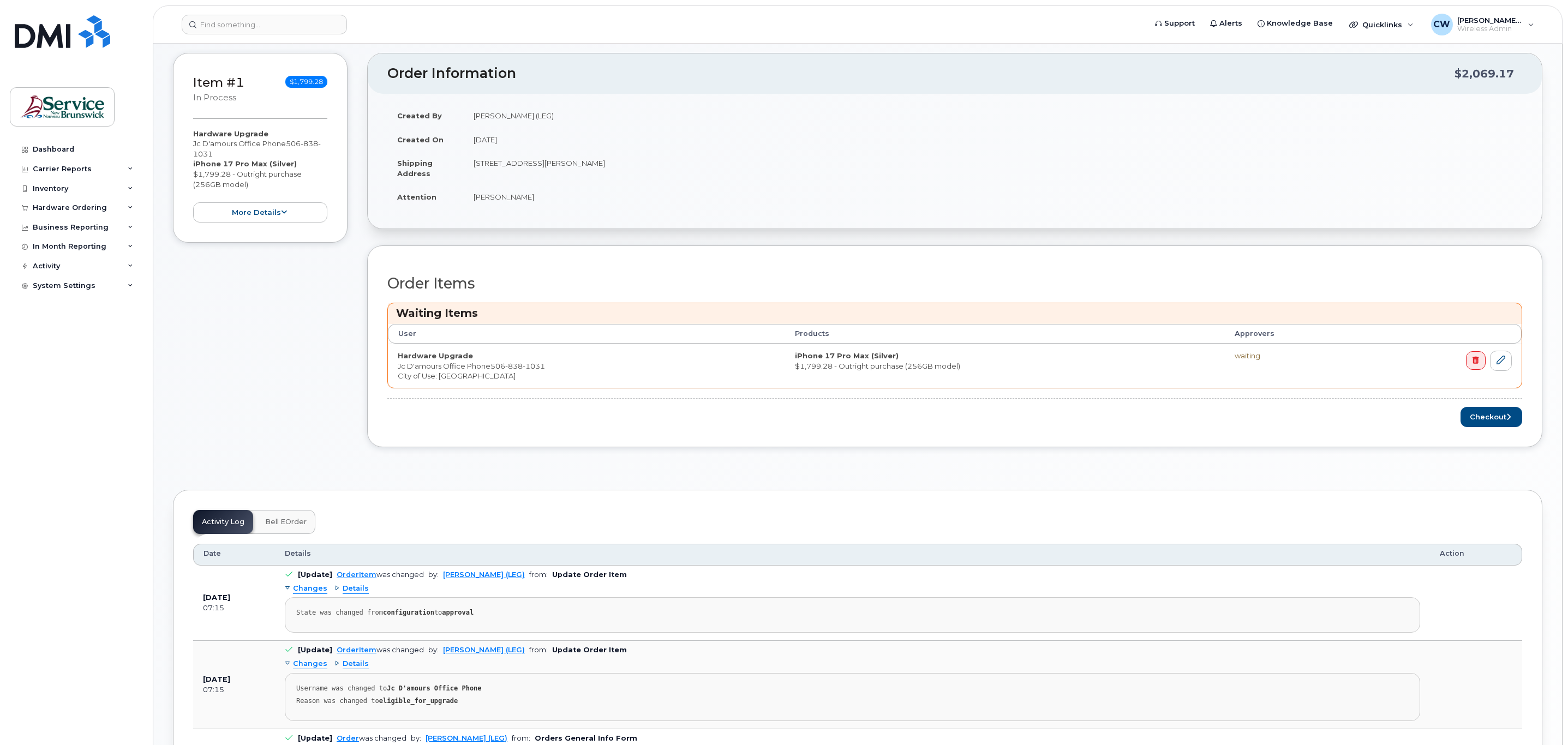
scroll to position [164, 0]
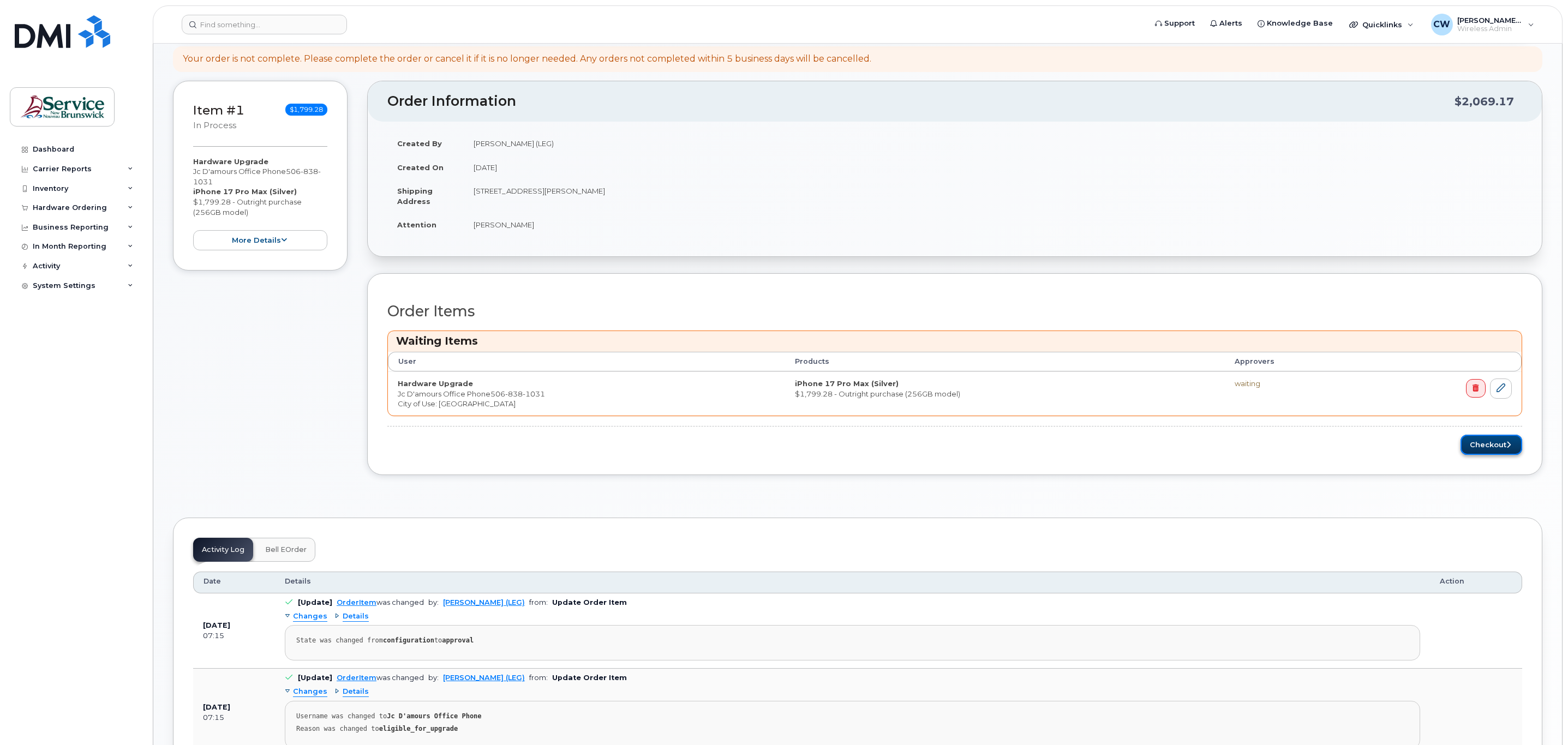
click at [1504, 454] on button "Checkout" at bounding box center [1491, 445] width 62 height 20
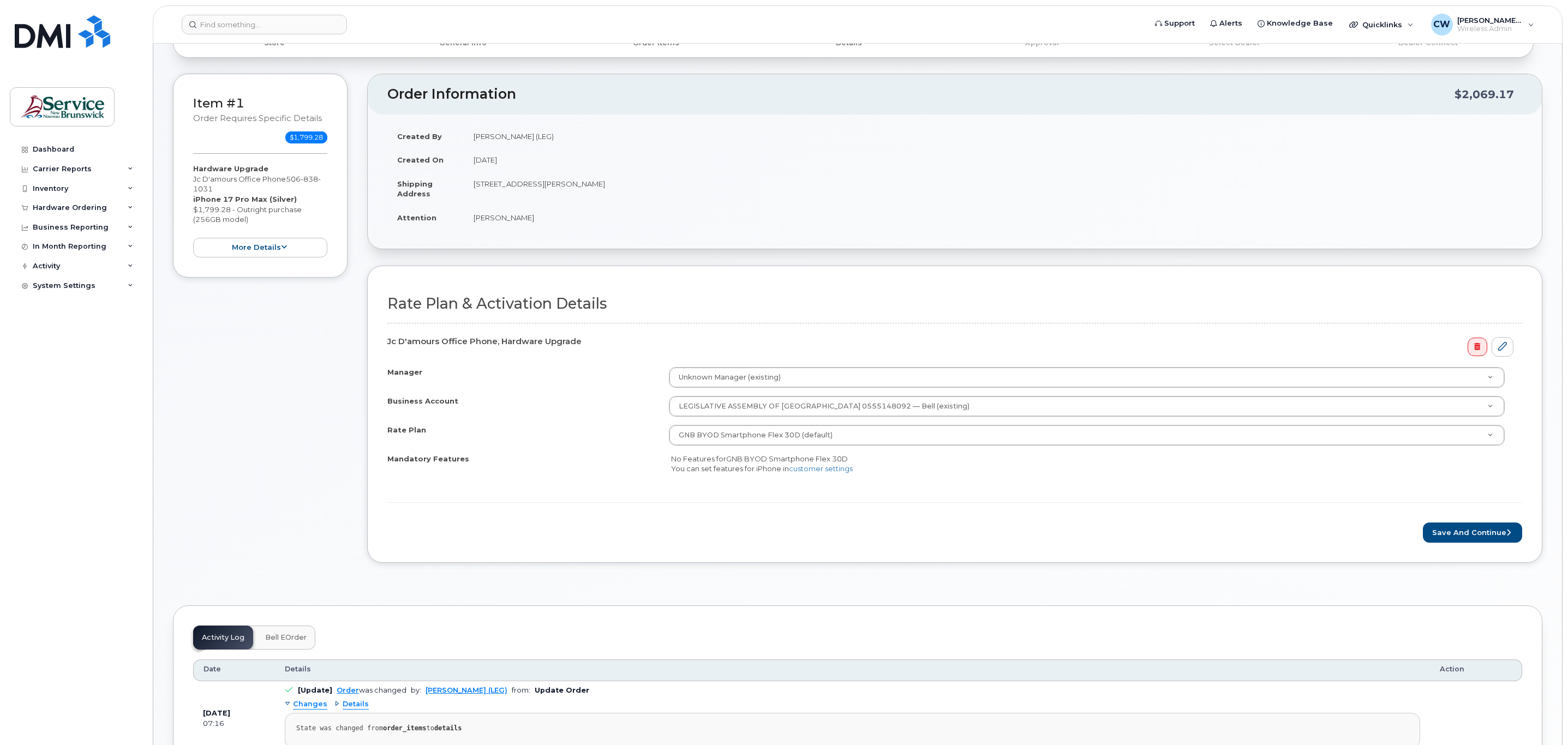
scroll to position [164, 0]
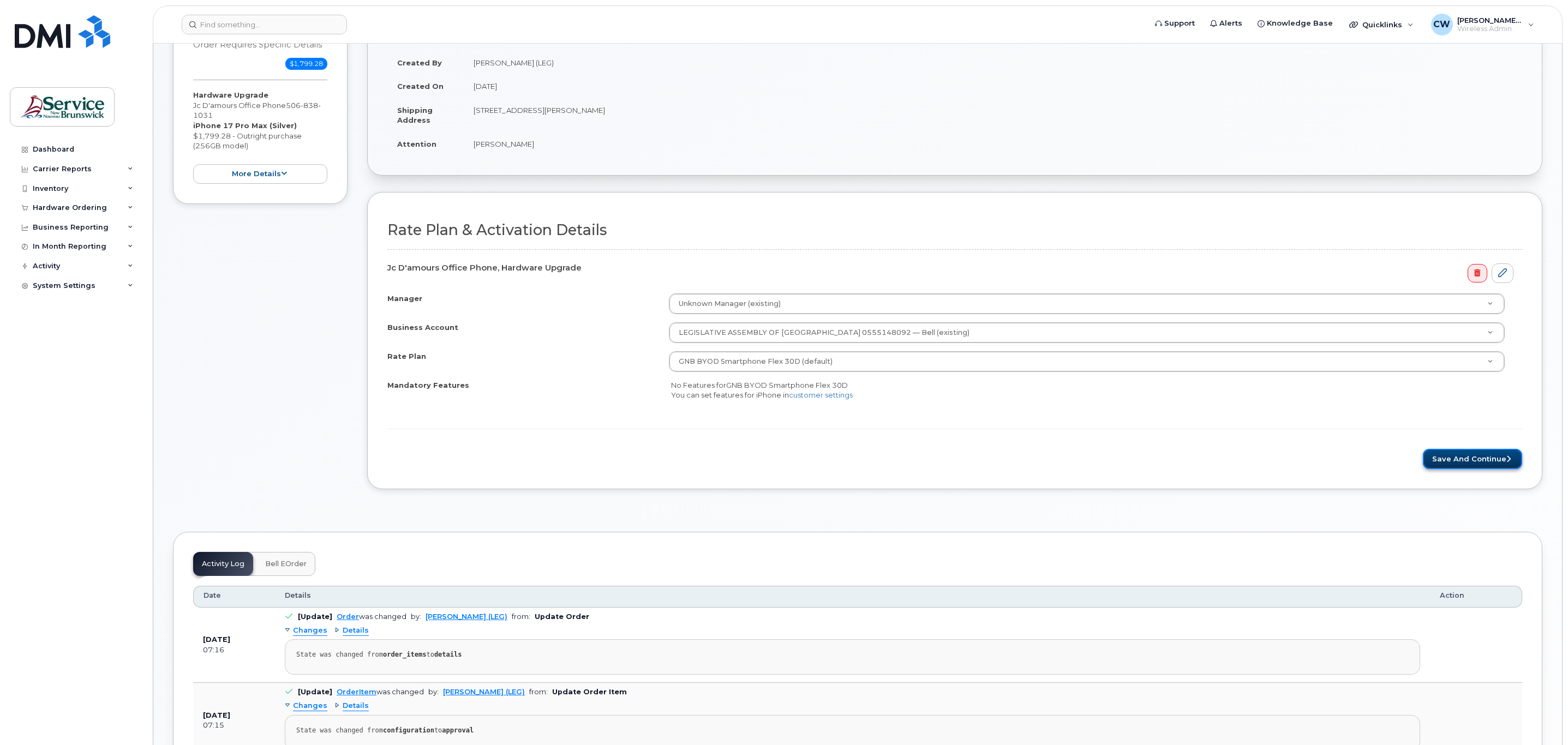
click at [1503, 456] on button "Save and Continue" at bounding box center [1473, 459] width 100 height 20
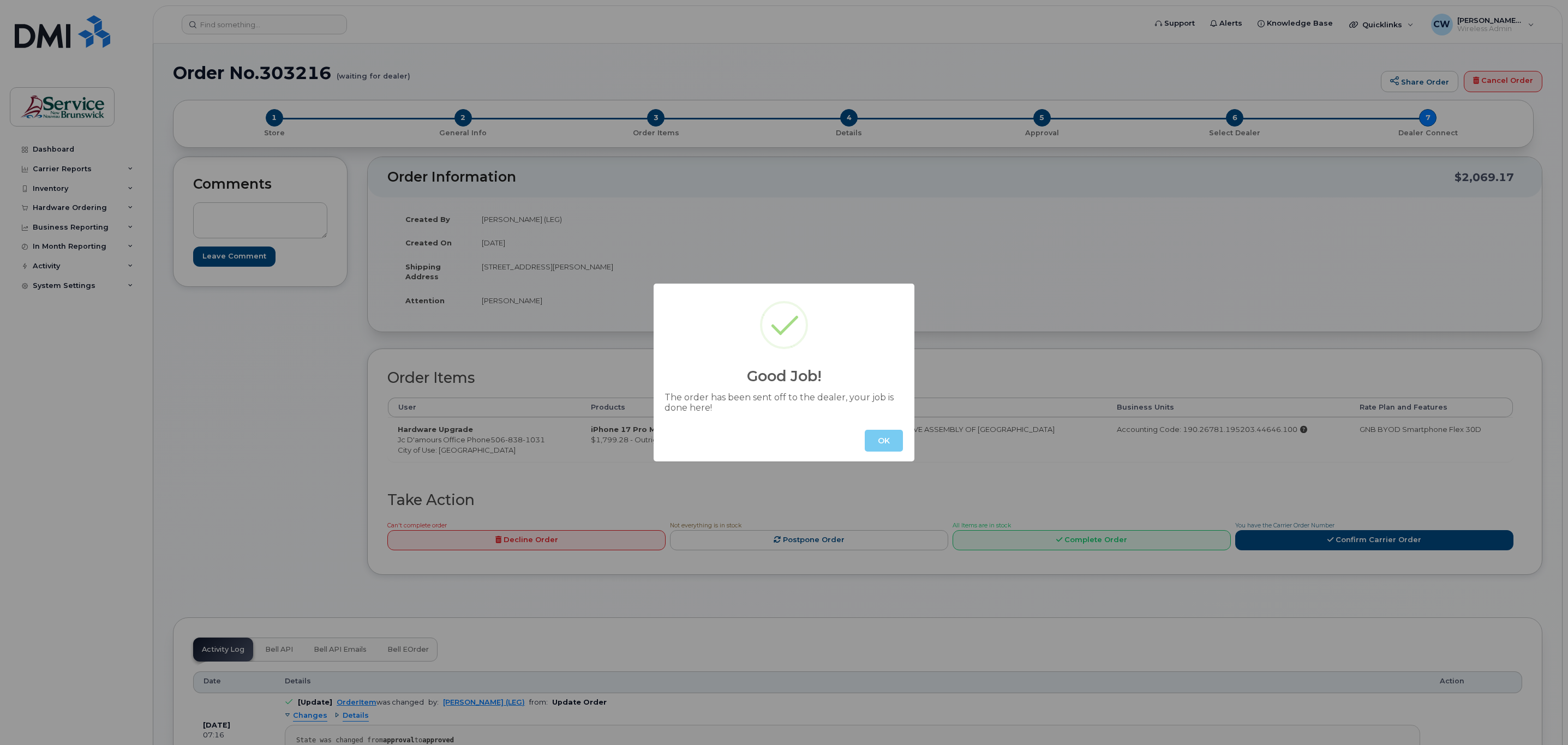
click at [893, 439] on button "OK" at bounding box center [884, 441] width 38 height 22
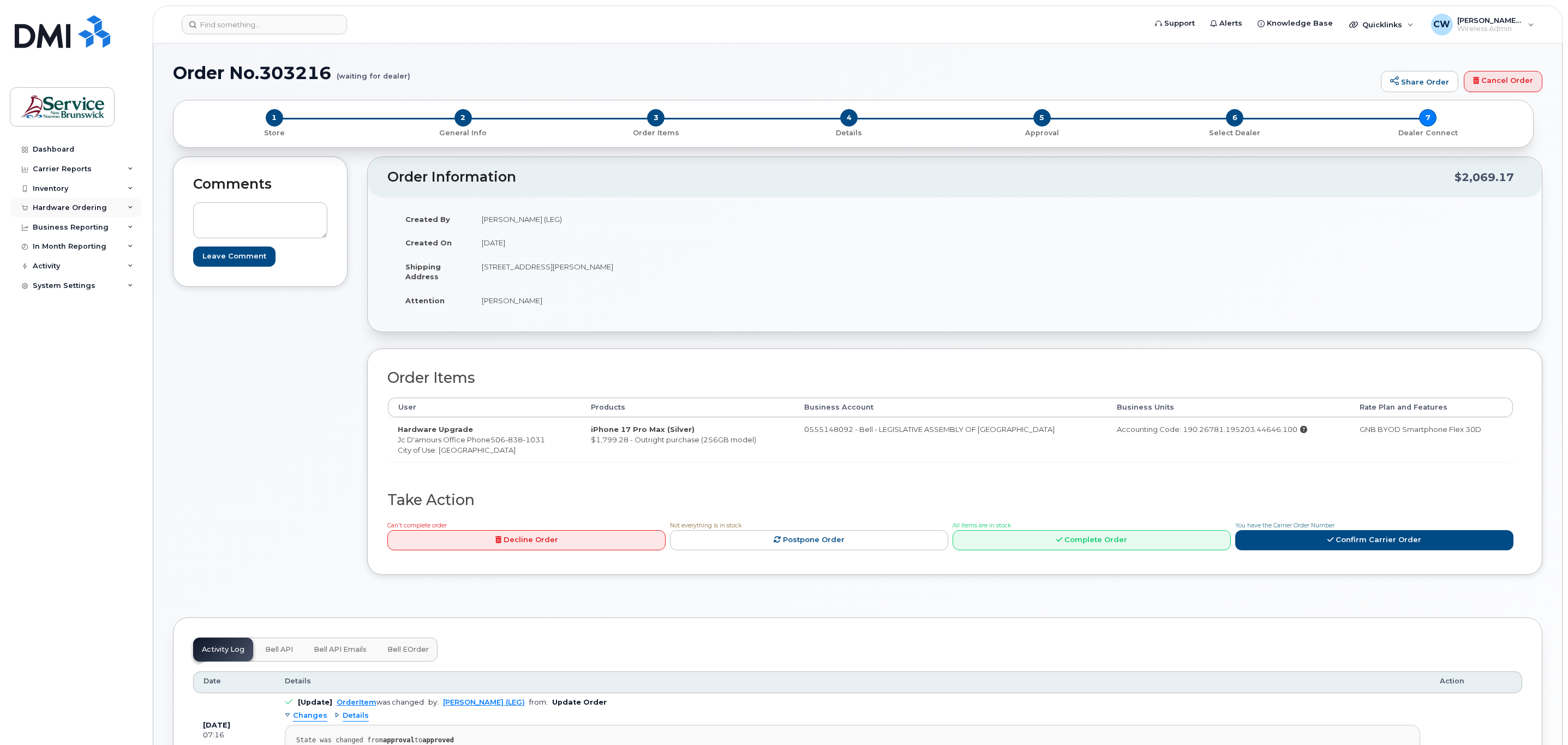
click at [58, 210] on div "Hardware Ordering" at bounding box center [70, 208] width 74 height 9
click at [64, 246] on link "Orders" at bounding box center [85, 248] width 113 height 21
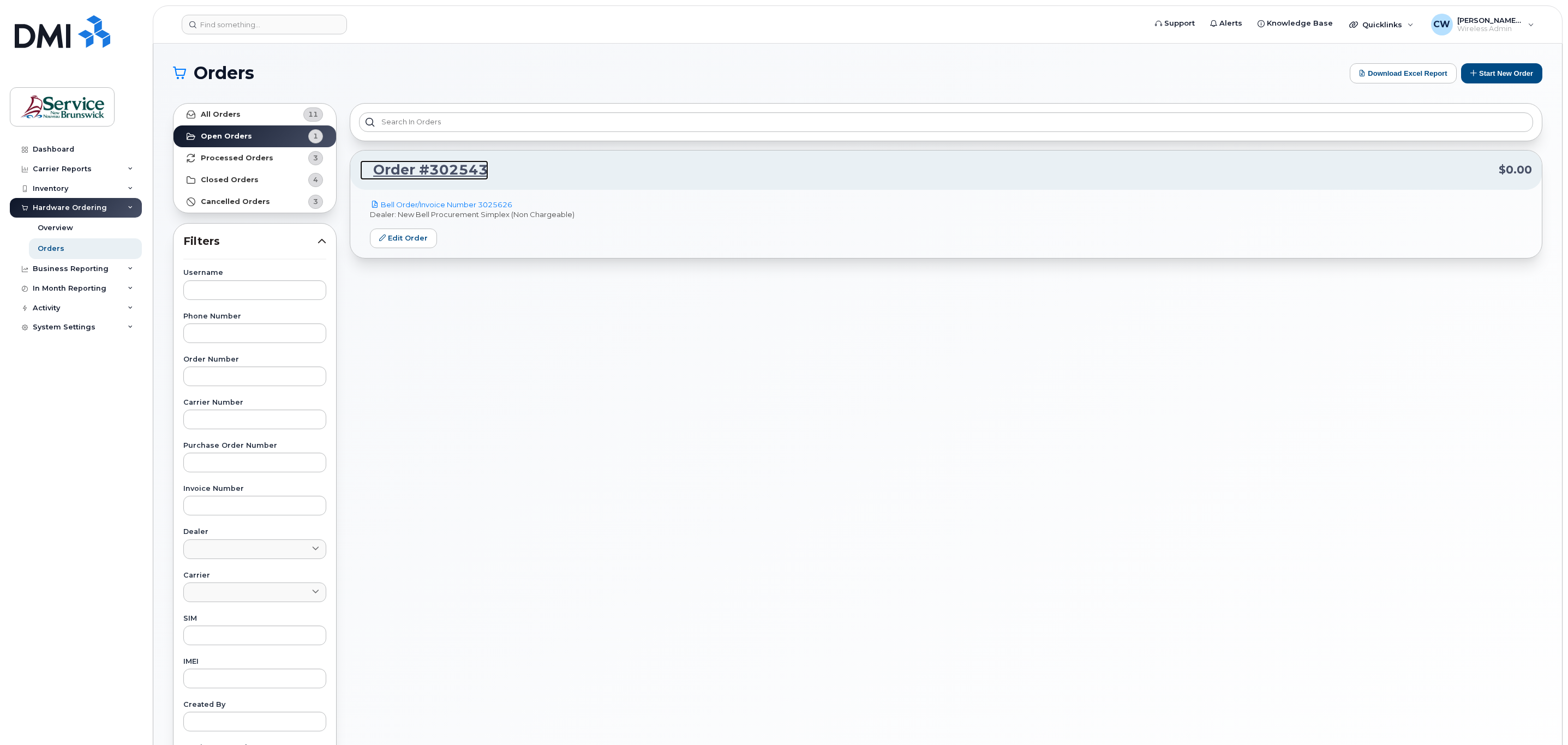
click at [444, 166] on link "Order #302543" at bounding box center [424, 171] width 128 height 20
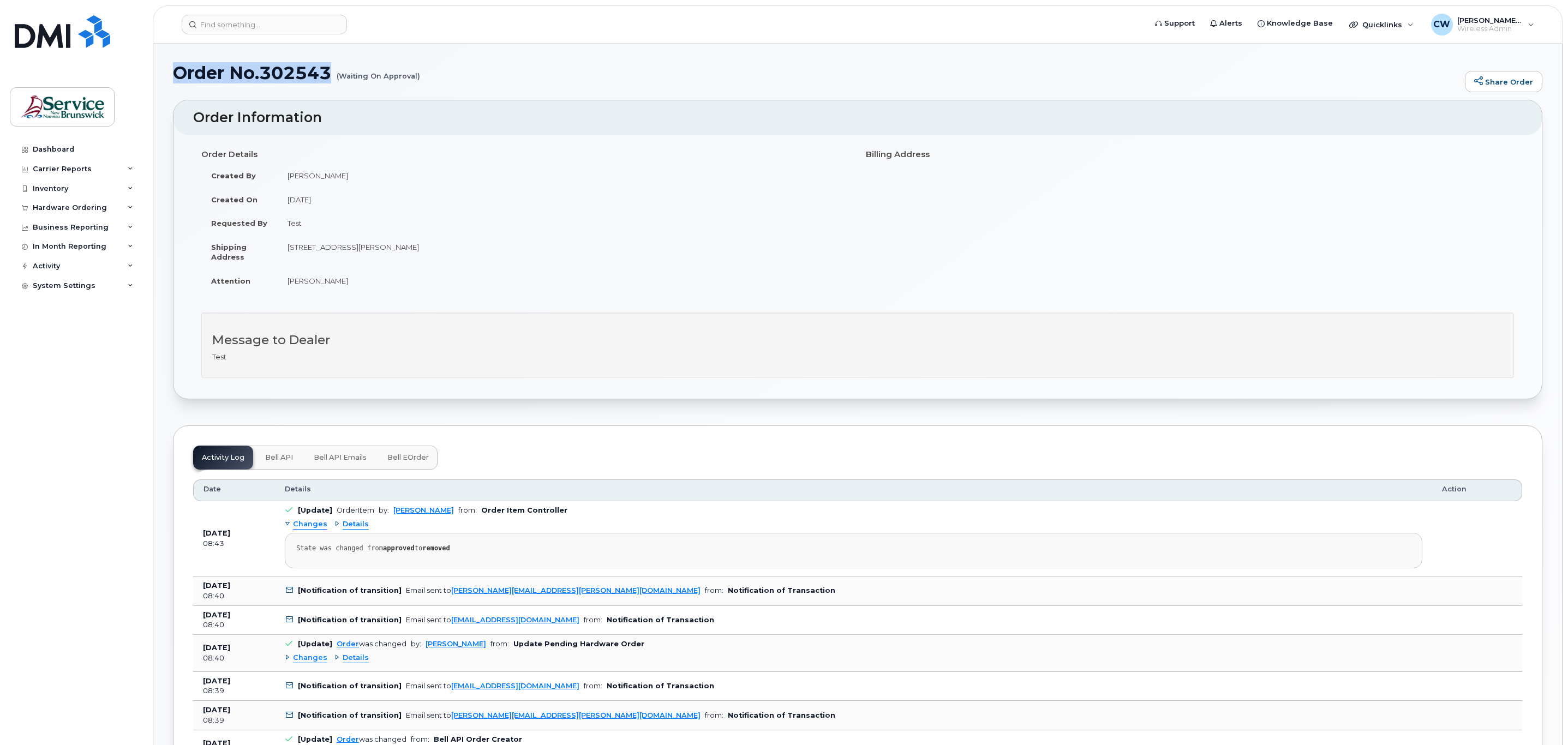
drag, startPoint x: 174, startPoint y: 74, endPoint x: 330, endPoint y: 62, distance: 156.5
click at [330, 63] on h1 "Order No.302543 (Waiting On Approval)" at bounding box center [816, 73] width 1287 height 19
copy h1 "Order No.302543"
